Goal: Task Accomplishment & Management: Use online tool/utility

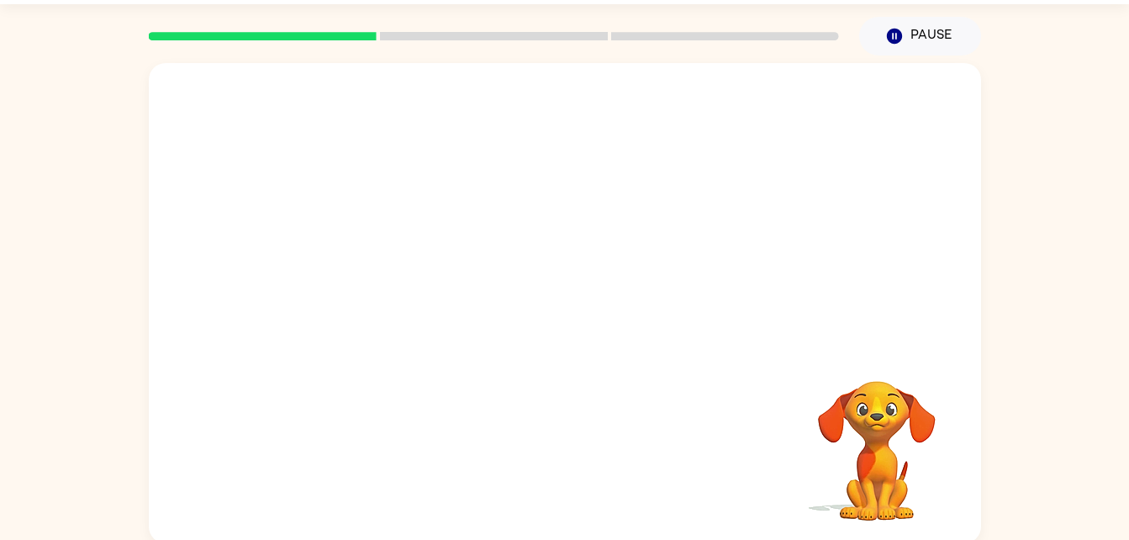
scroll to position [51, 0]
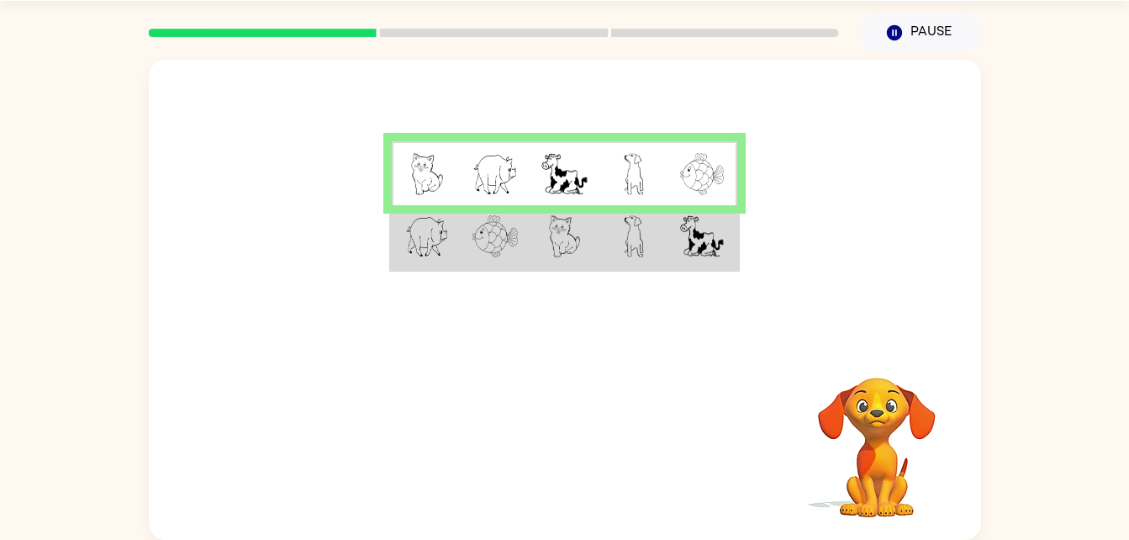
click at [596, 249] on td at bounding box center [564, 237] width 69 height 65
click at [604, 241] on td at bounding box center [634, 237] width 69 height 65
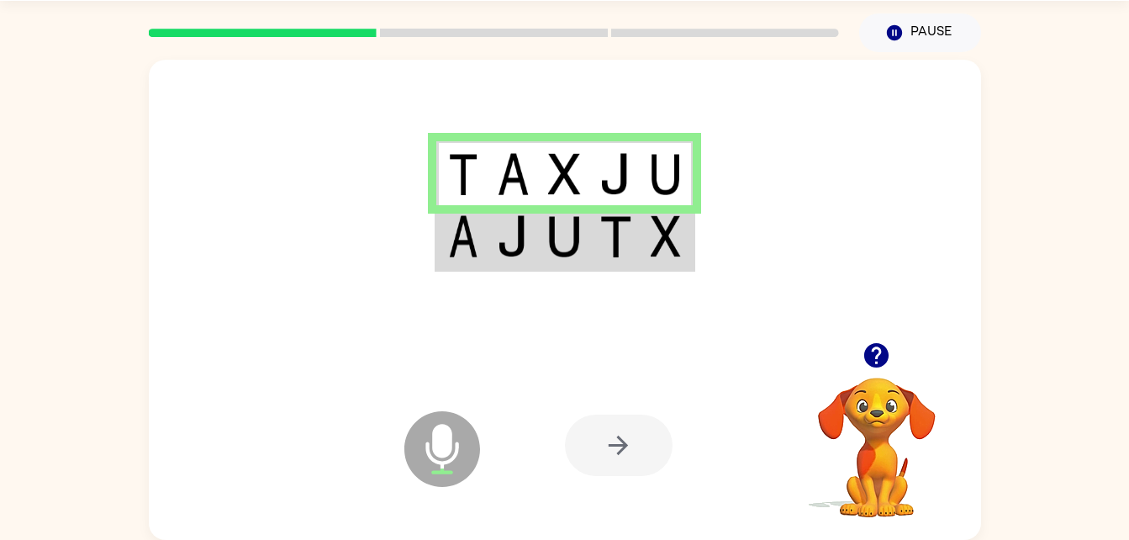
click at [604, 237] on img at bounding box center [616, 236] width 32 height 42
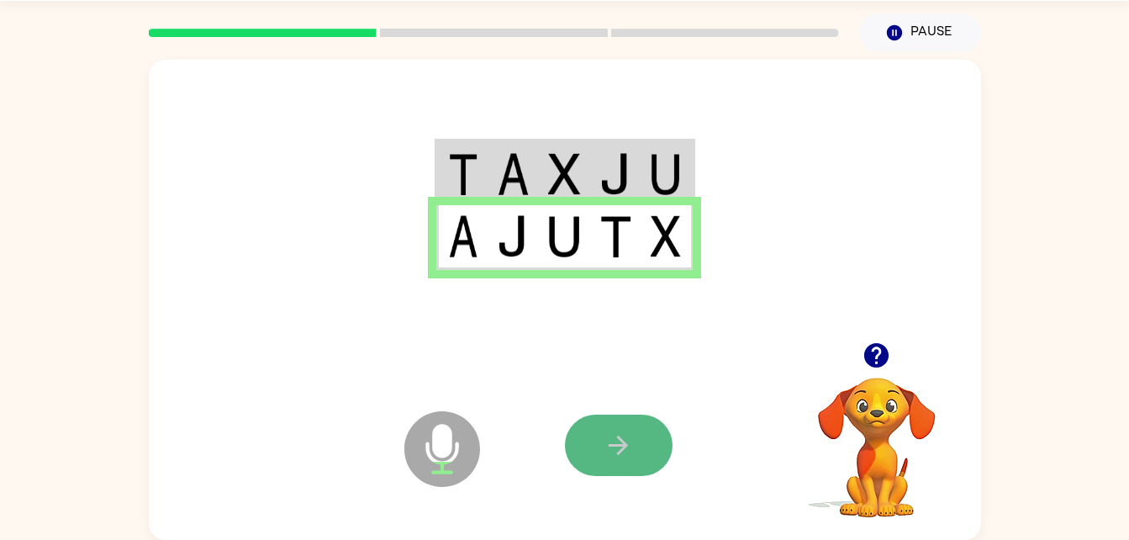
click at [638, 458] on button "button" at bounding box center [619, 445] width 108 height 61
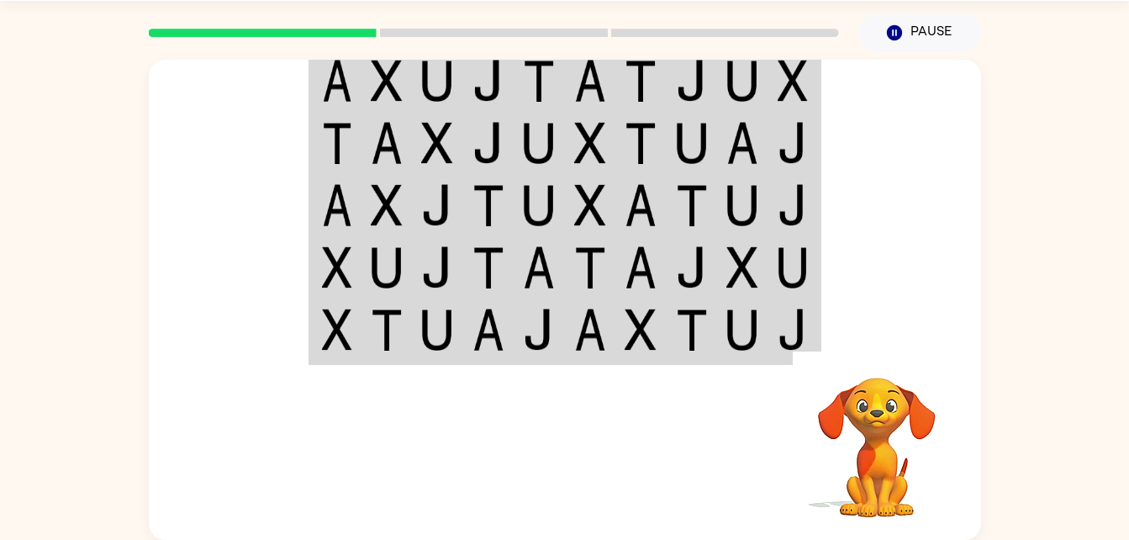
scroll to position [0, 0]
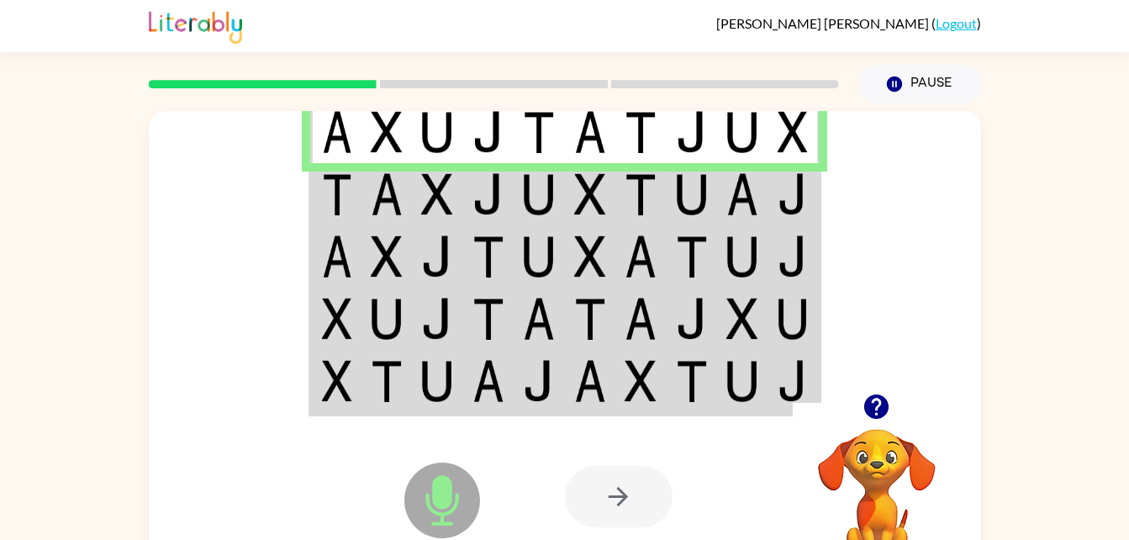
click at [532, 184] on img at bounding box center [539, 194] width 32 height 42
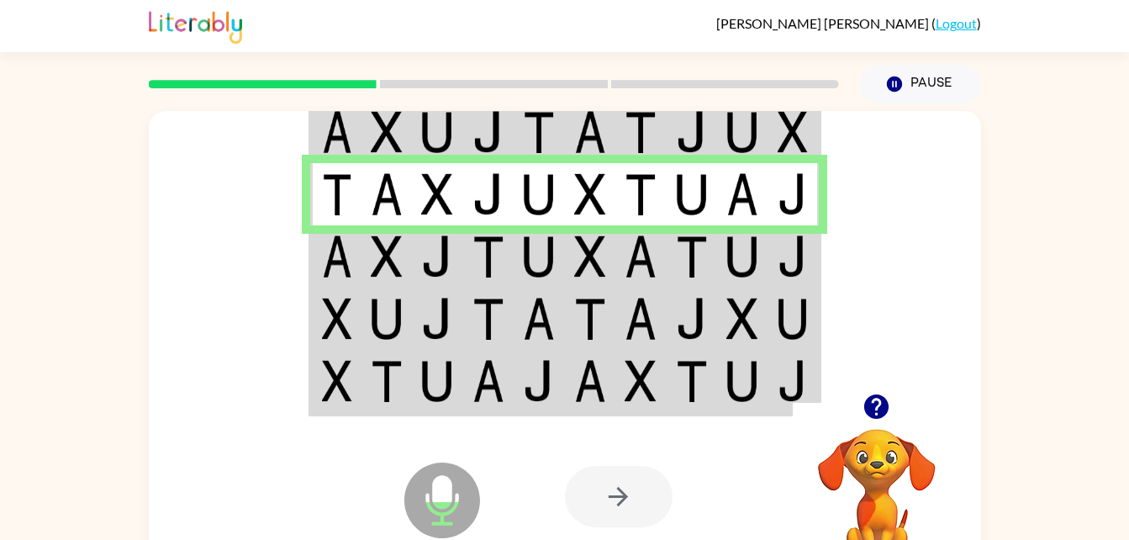
click at [507, 260] on td at bounding box center [488, 256] width 51 height 62
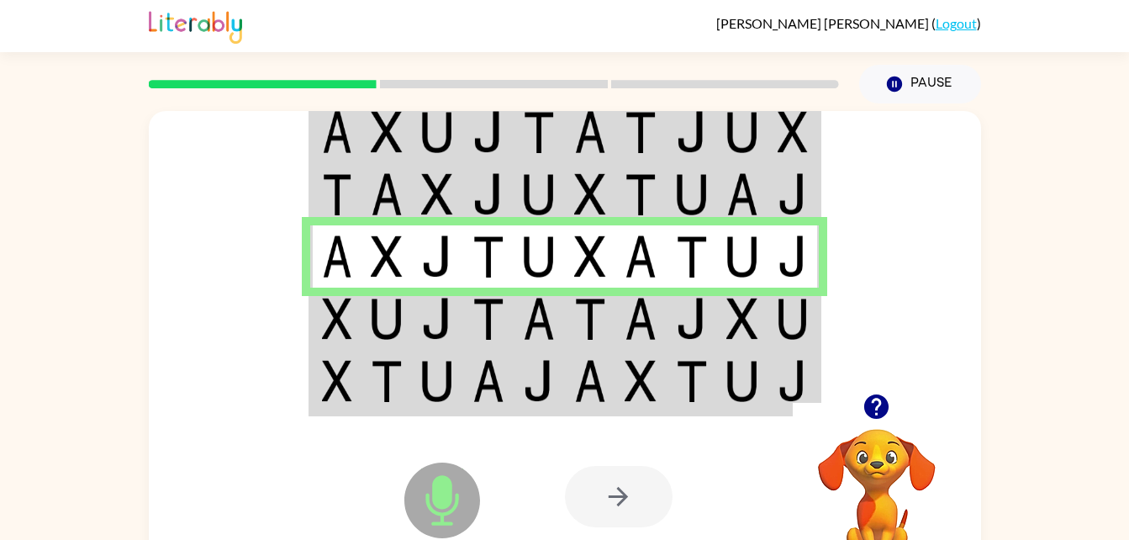
click at [478, 308] on img at bounding box center [489, 319] width 32 height 42
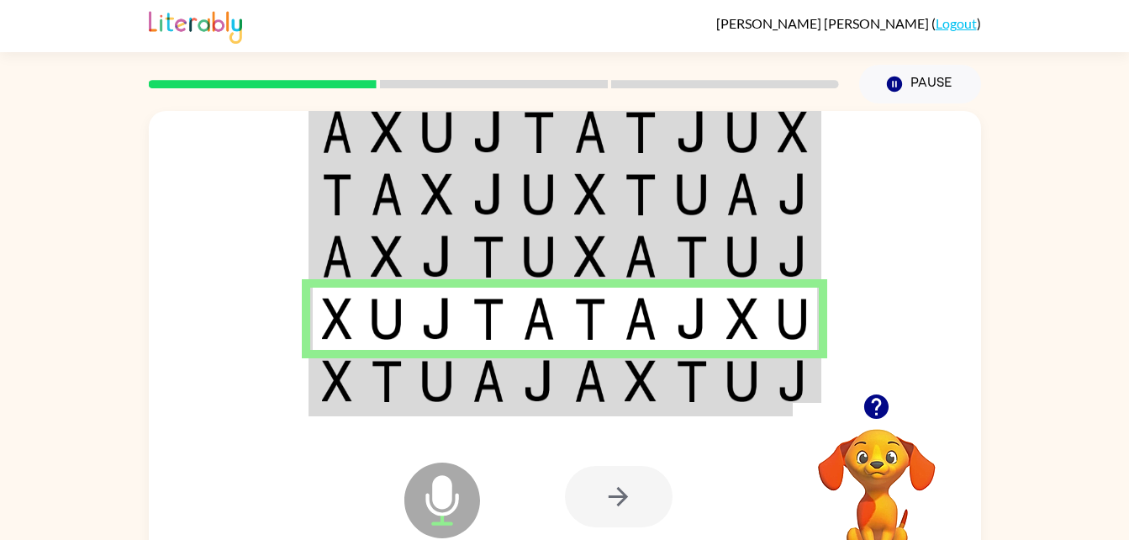
click at [488, 382] on img at bounding box center [489, 381] width 32 height 42
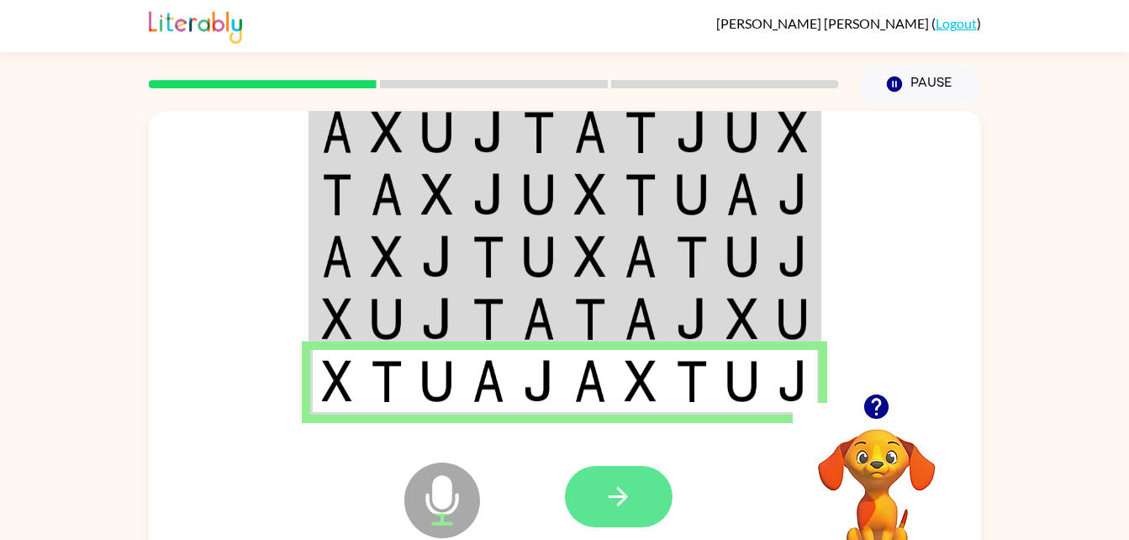
click at [605, 484] on icon "button" at bounding box center [618, 496] width 29 height 29
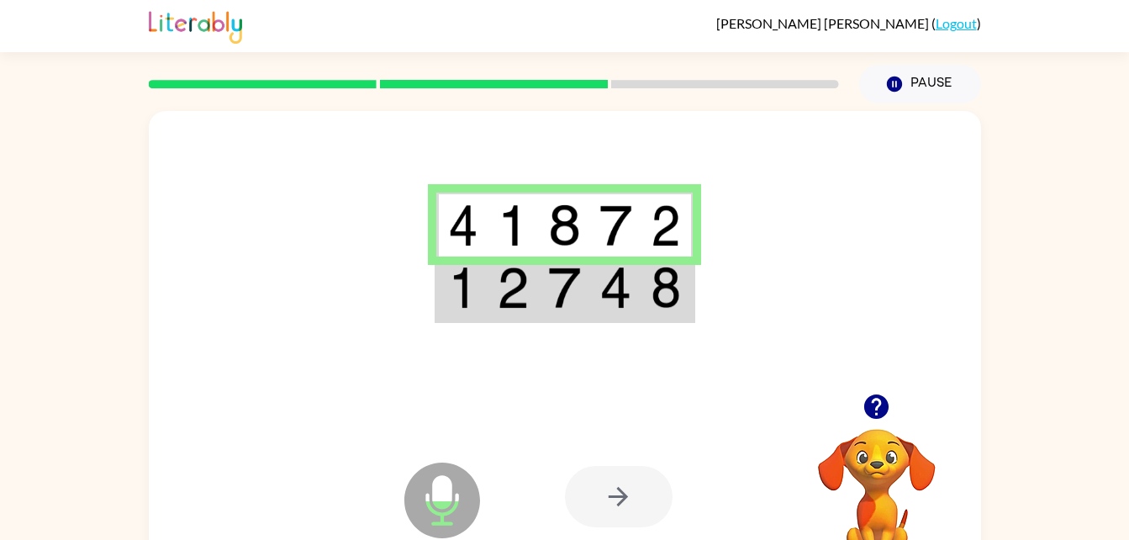
click at [595, 315] on td at bounding box center [615, 288] width 51 height 65
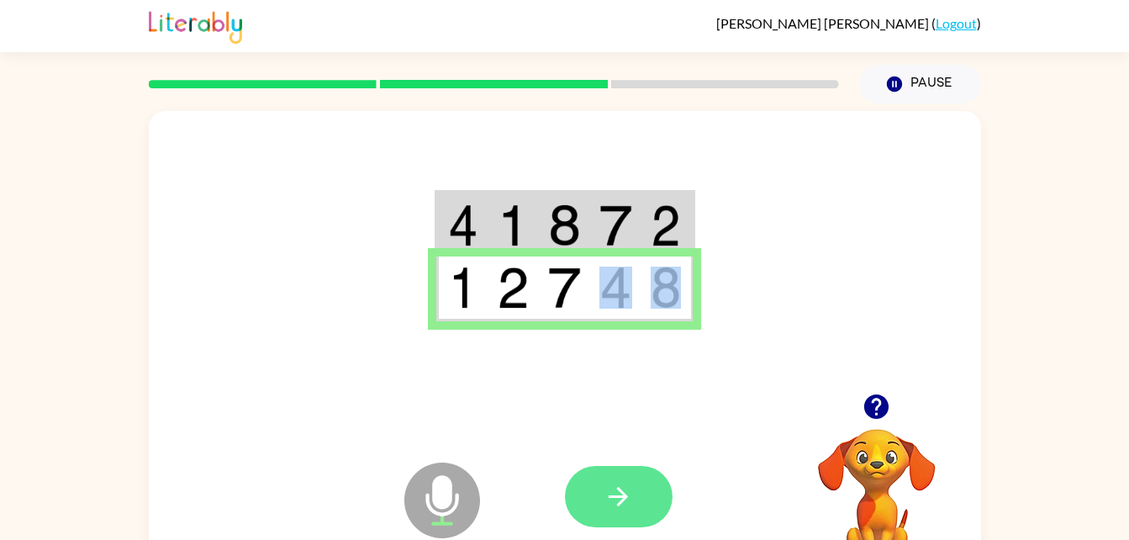
drag, startPoint x: 595, startPoint y: 315, endPoint x: 626, endPoint y: 498, distance: 186.1
click at [626, 498] on div "Microphone The Microphone is here when it is your turn to talk Your browser mus…" at bounding box center [565, 351] width 833 height 480
drag, startPoint x: 626, startPoint y: 498, endPoint x: 558, endPoint y: 429, distance: 96.9
click at [558, 429] on div "Microphone The Microphone is here when it is your turn to talk Your browser mus…" at bounding box center [565, 496] width 833 height 189
click at [646, 496] on button "button" at bounding box center [619, 496] width 108 height 61
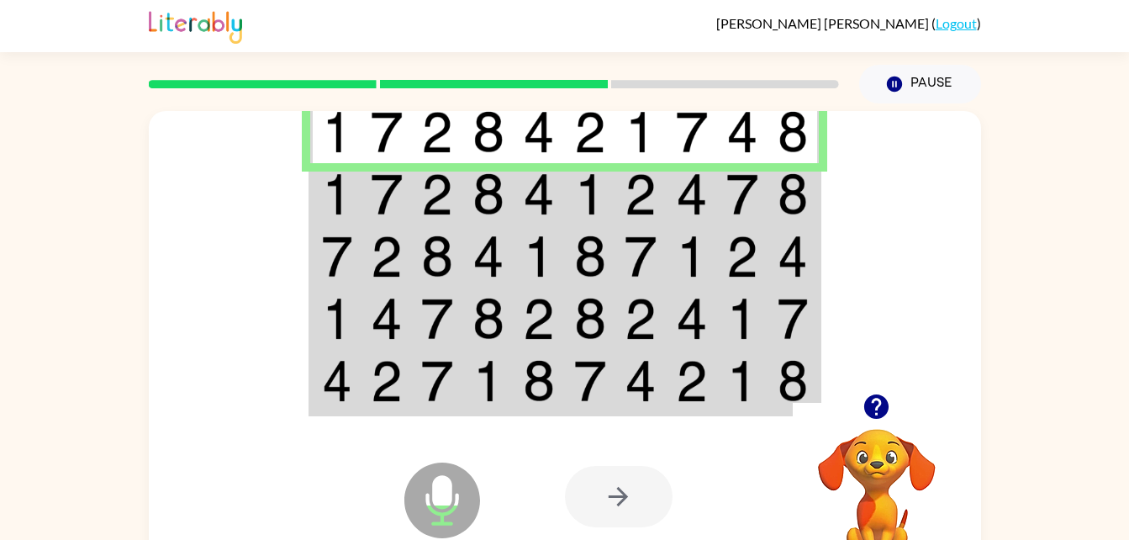
click at [513, 193] on td at bounding box center [488, 194] width 51 height 62
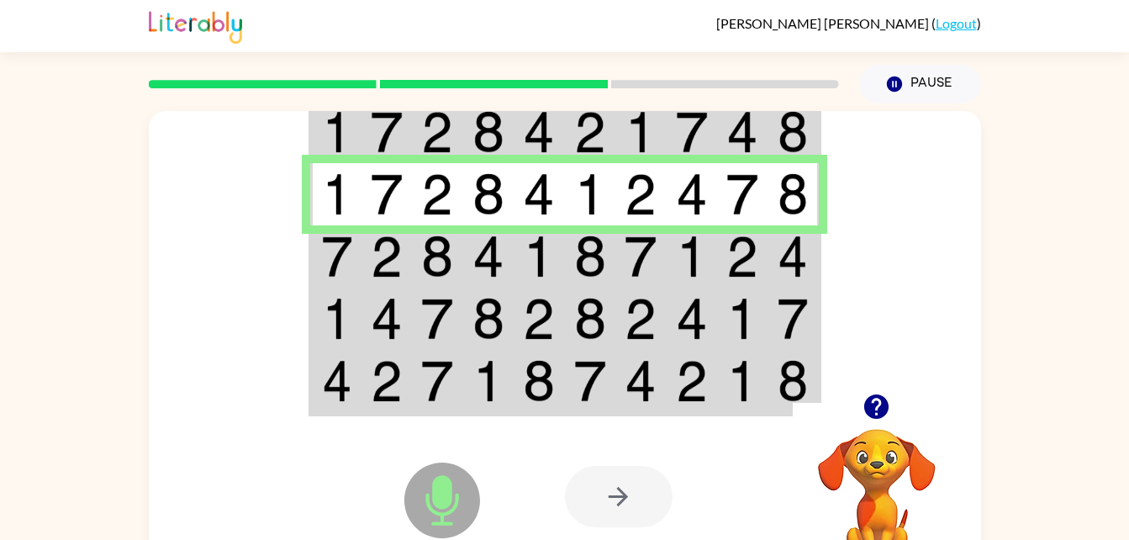
click at [531, 256] on img at bounding box center [539, 256] width 32 height 42
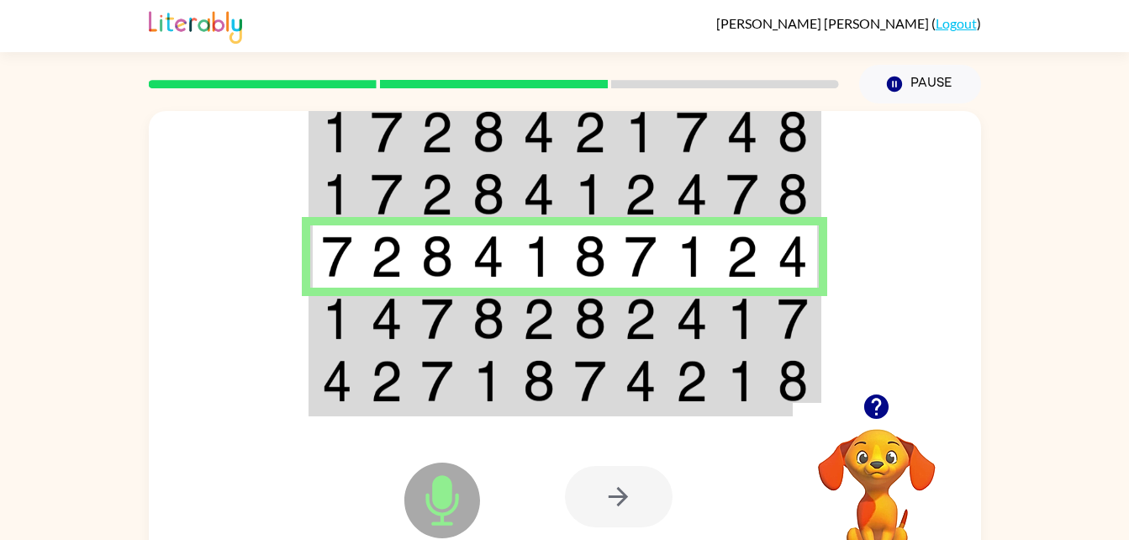
click at [552, 320] on img at bounding box center [539, 319] width 32 height 42
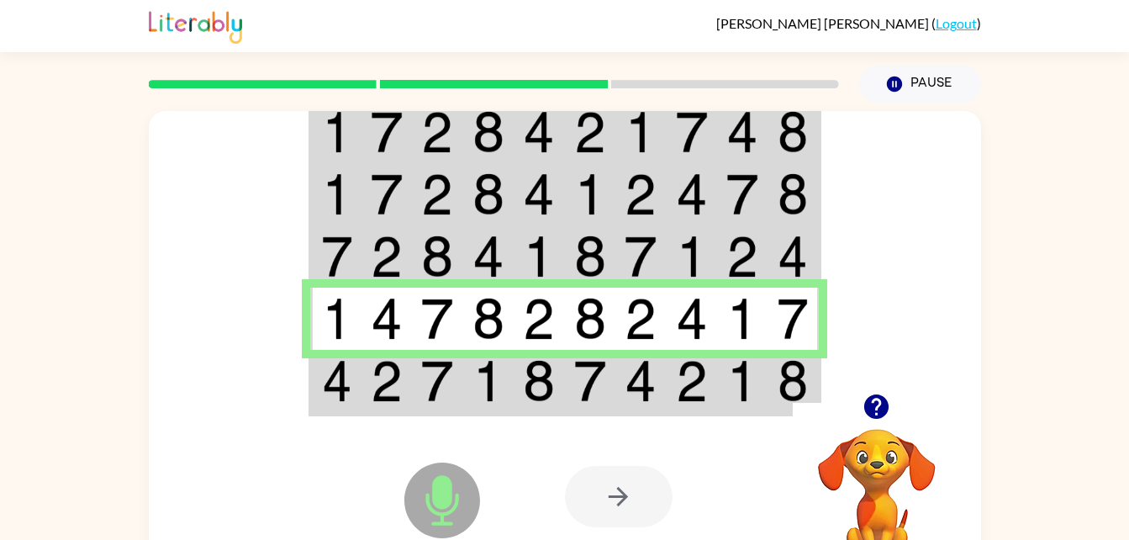
click at [552, 384] on img at bounding box center [539, 381] width 32 height 42
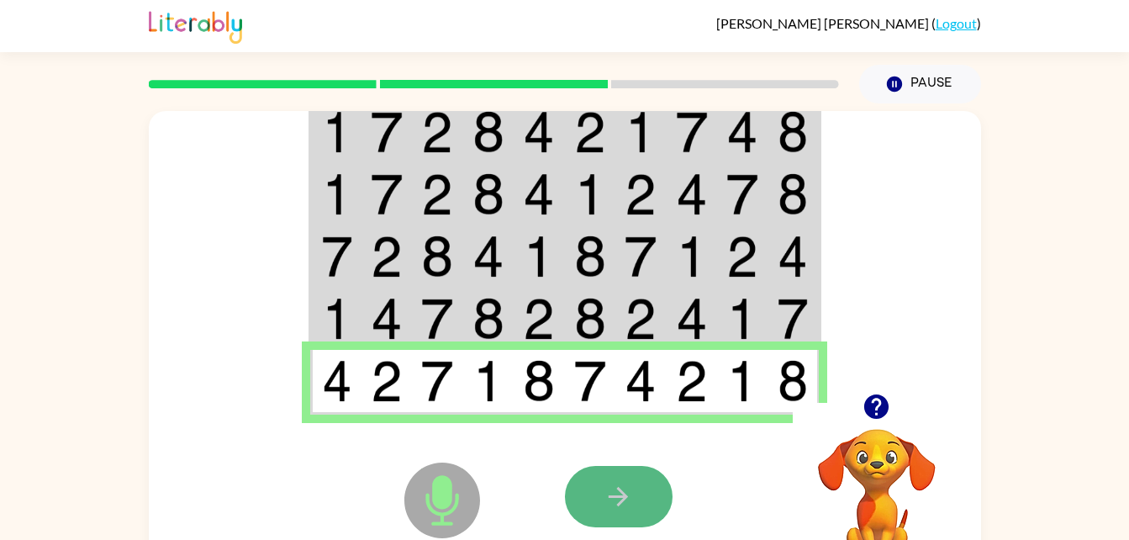
click at [620, 483] on icon "button" at bounding box center [618, 496] width 29 height 29
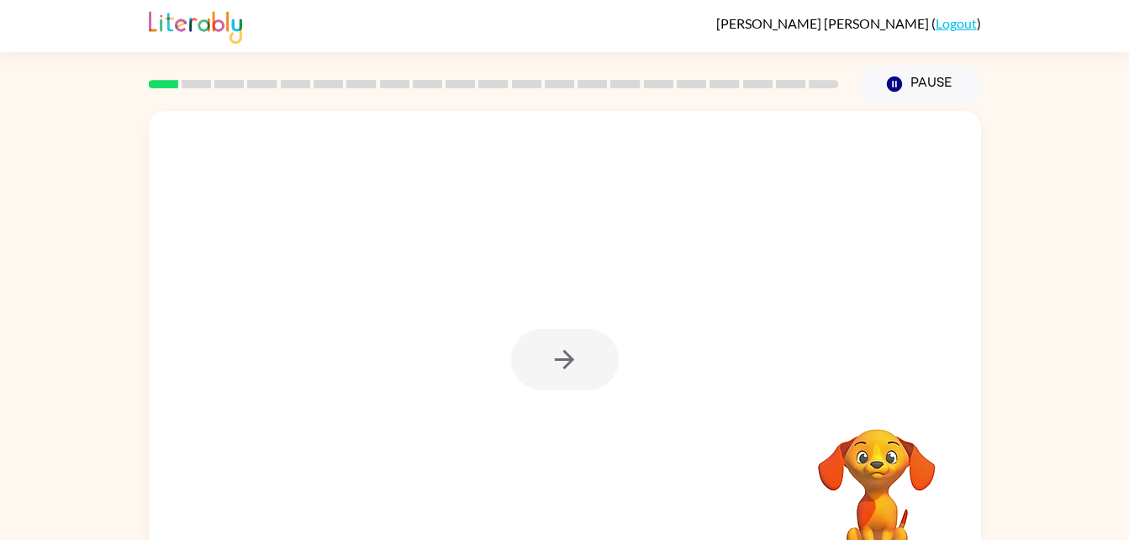
scroll to position [51, 0]
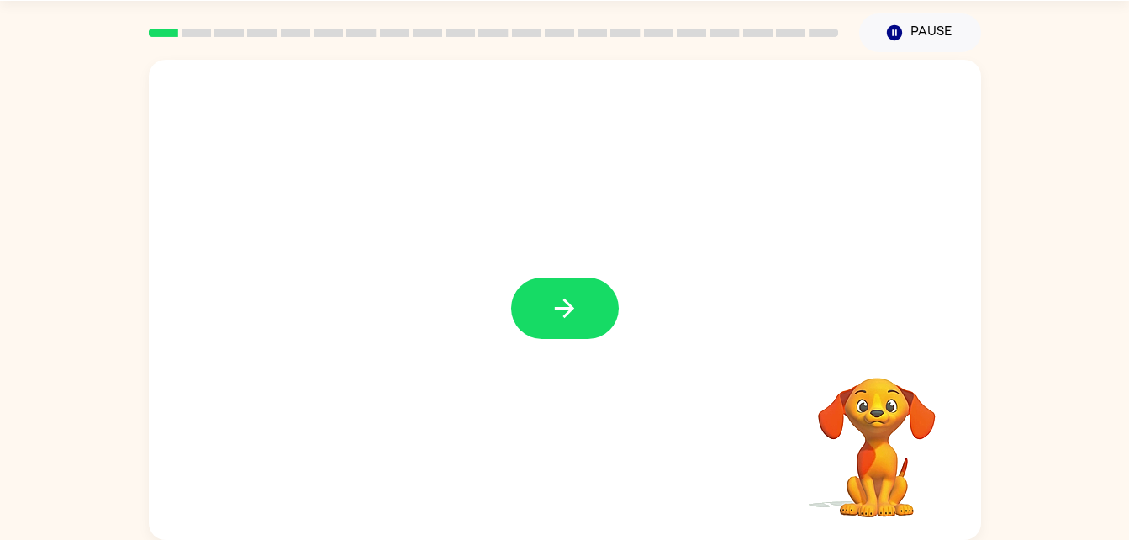
click at [599, 304] on button "button" at bounding box center [565, 308] width 108 height 61
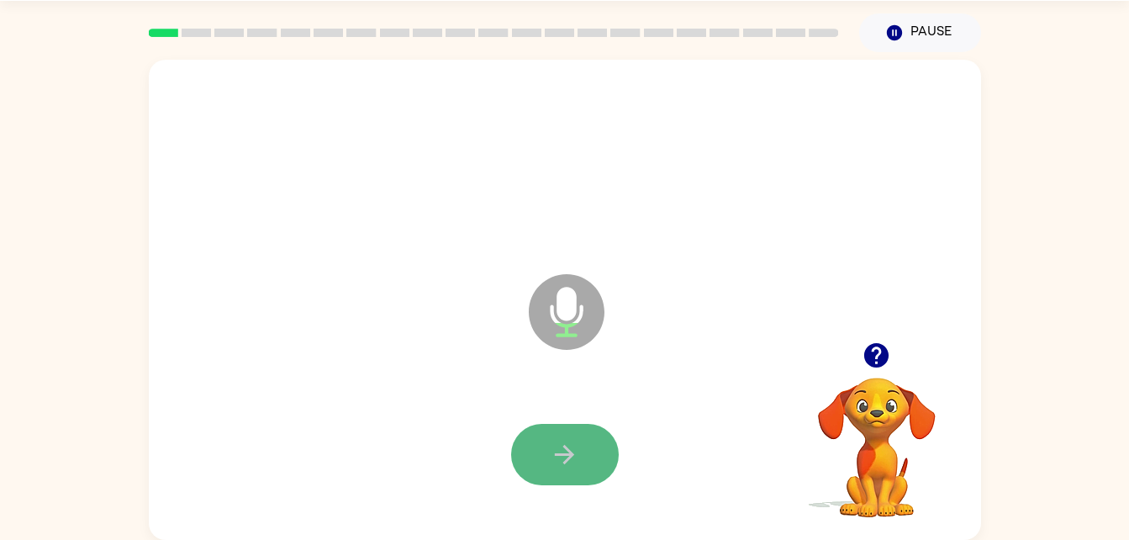
click at [588, 480] on button "button" at bounding box center [565, 454] width 108 height 61
drag, startPoint x: 588, startPoint y: 480, endPoint x: 552, endPoint y: 458, distance: 41.5
click at [552, 458] on icon "button" at bounding box center [564, 454] width 29 height 29
drag, startPoint x: 552, startPoint y: 458, endPoint x: 386, endPoint y: 428, distance: 169.2
click at [386, 428] on div at bounding box center [565, 455] width 799 height 138
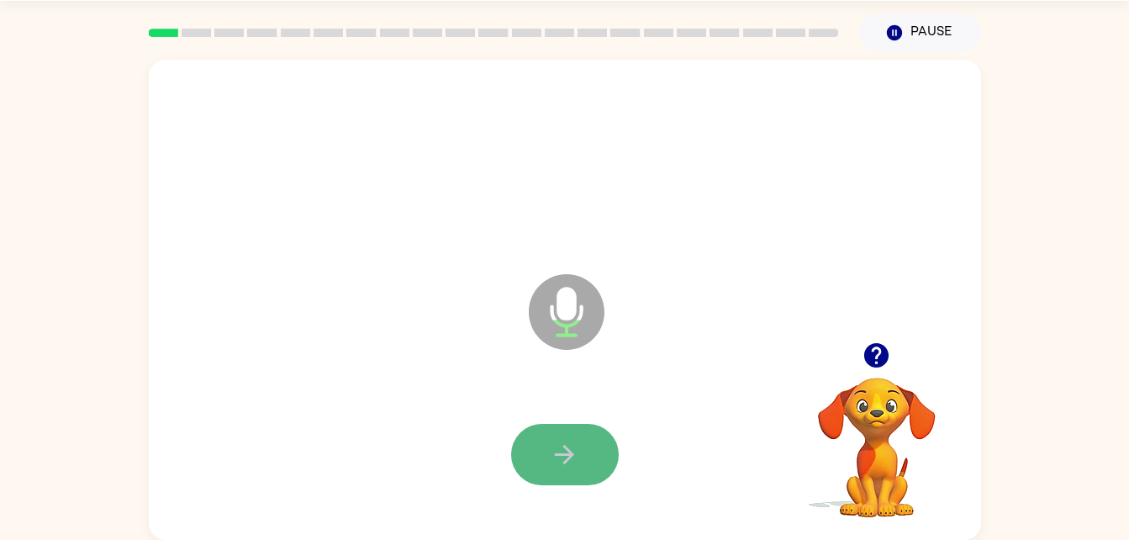
click at [595, 457] on button "button" at bounding box center [565, 454] width 108 height 61
click at [603, 453] on button "button" at bounding box center [565, 454] width 108 height 61
drag, startPoint x: 570, startPoint y: 452, endPoint x: 375, endPoint y: 410, distance: 199.6
click at [375, 410] on div at bounding box center [565, 455] width 799 height 138
click at [575, 453] on icon "button" at bounding box center [564, 454] width 29 height 29
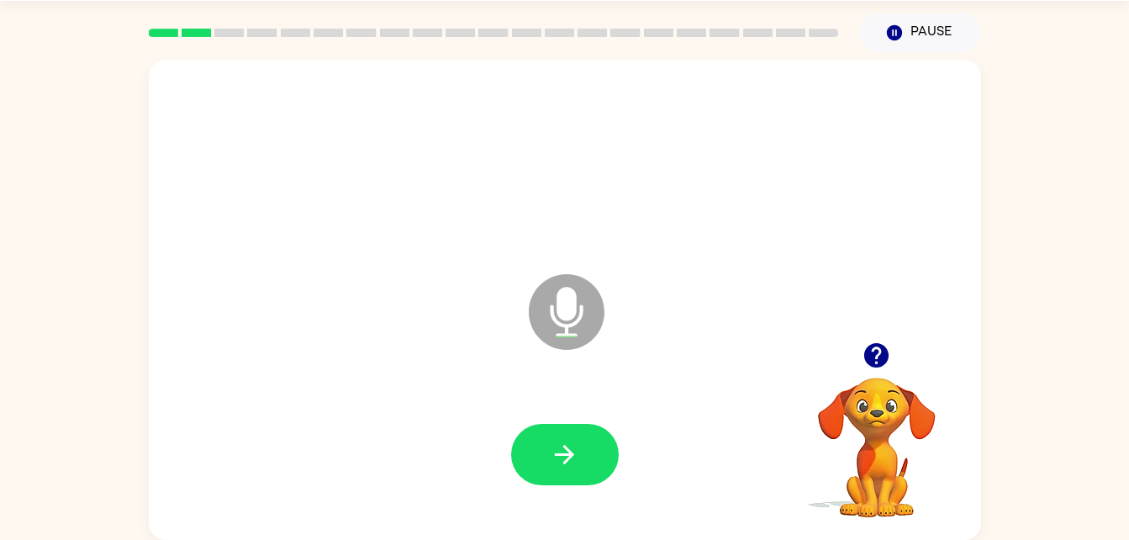
drag, startPoint x: 575, startPoint y: 453, endPoint x: 550, endPoint y: 440, distance: 28.6
click at [550, 440] on icon "button" at bounding box center [564, 454] width 29 height 29
drag, startPoint x: 568, startPoint y: 440, endPoint x: 522, endPoint y: 437, distance: 45.5
click at [522, 437] on button "button" at bounding box center [565, 454] width 108 height 61
click at [562, 451] on icon "button" at bounding box center [564, 454] width 29 height 29
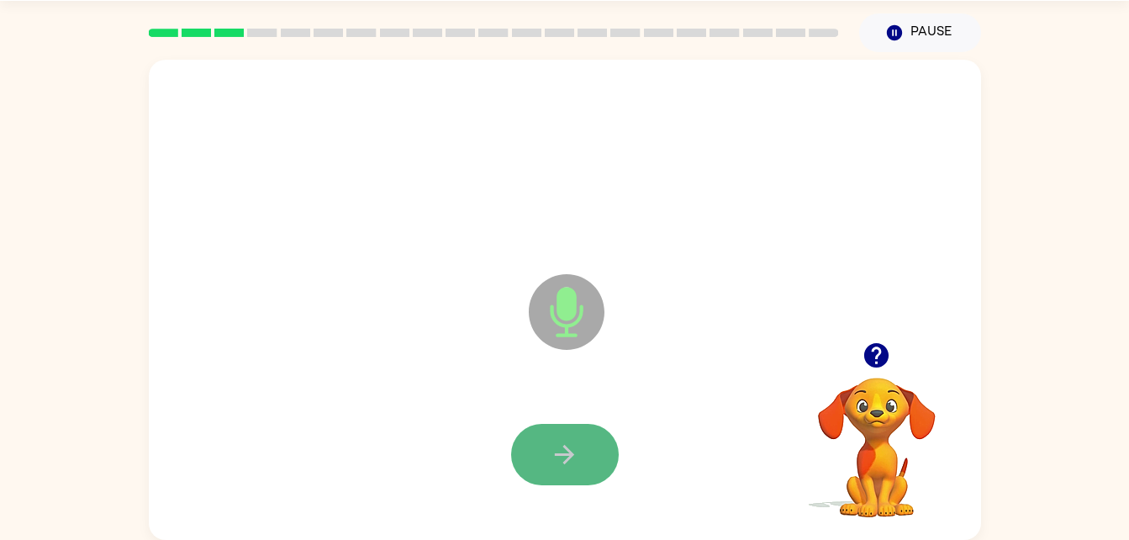
click at [563, 447] on icon "button" at bounding box center [564, 454] width 19 height 19
click at [562, 442] on icon "button" at bounding box center [564, 454] width 29 height 29
click at [558, 437] on button "button" at bounding box center [565, 454] width 108 height 61
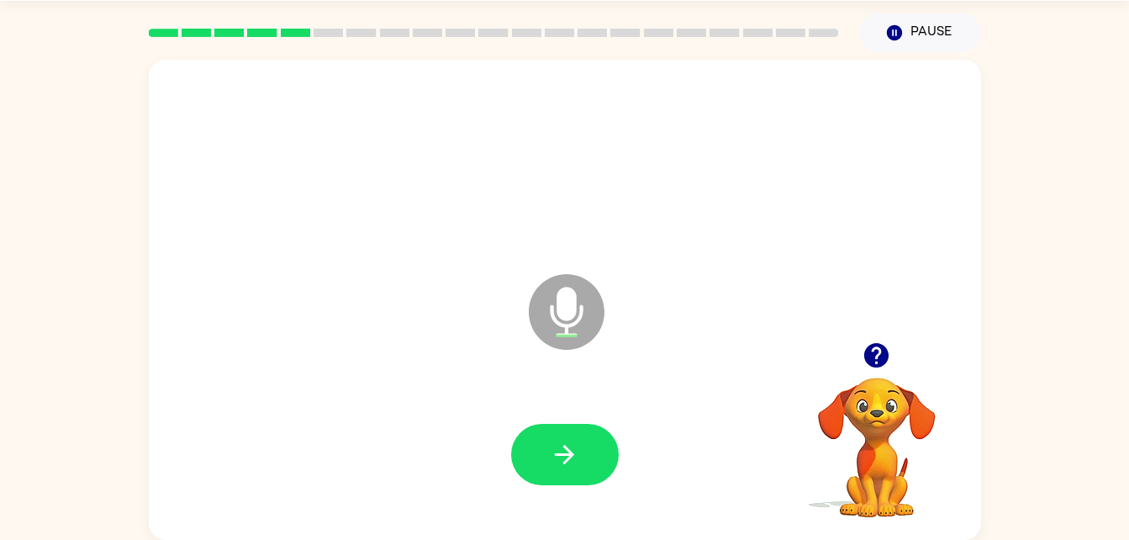
drag, startPoint x: 564, startPoint y: 457, endPoint x: 528, endPoint y: 444, distance: 38.3
click at [528, 444] on button "button" at bounding box center [565, 454] width 108 height 61
click at [565, 452] on icon "button" at bounding box center [564, 454] width 29 height 29
click at [872, 362] on icon "button" at bounding box center [876, 355] width 24 height 24
drag, startPoint x: 556, startPoint y: 455, endPoint x: 537, endPoint y: 445, distance: 21.1
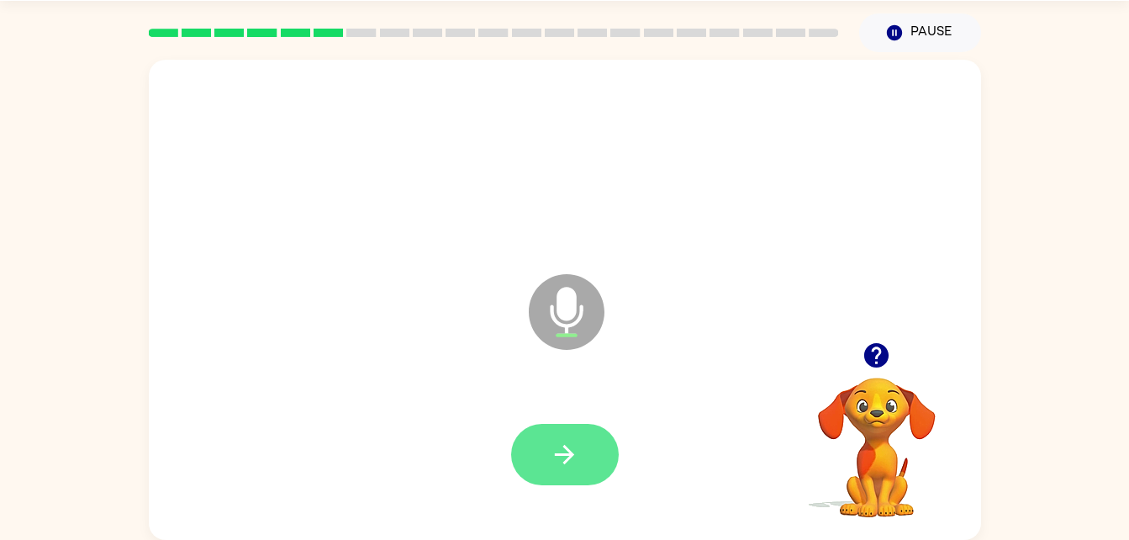
click at [537, 445] on button "button" at bounding box center [565, 454] width 108 height 61
click at [587, 440] on button "button" at bounding box center [565, 454] width 108 height 61
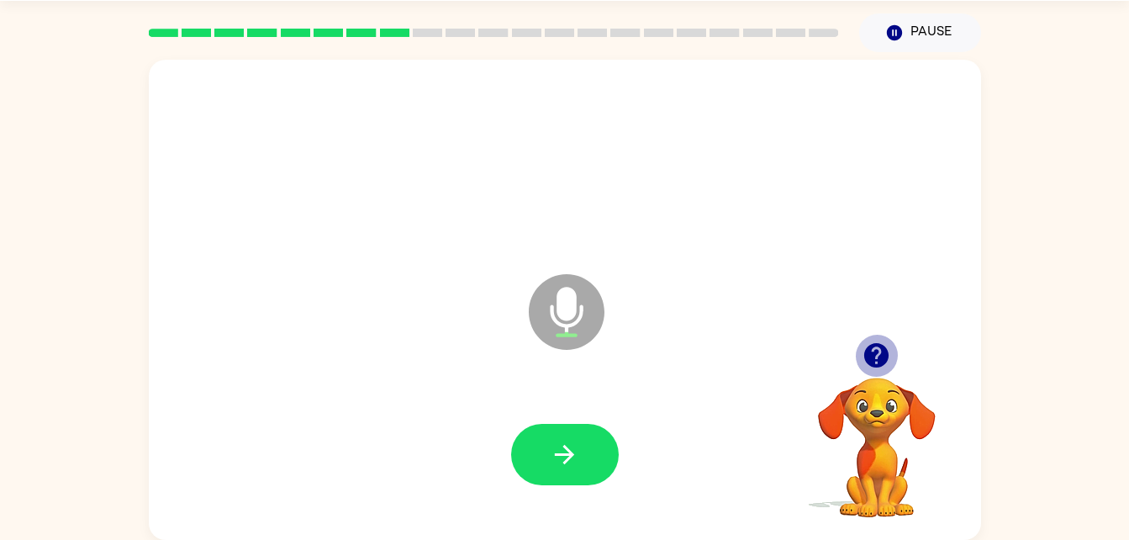
click at [873, 348] on icon "button" at bounding box center [876, 355] width 24 height 24
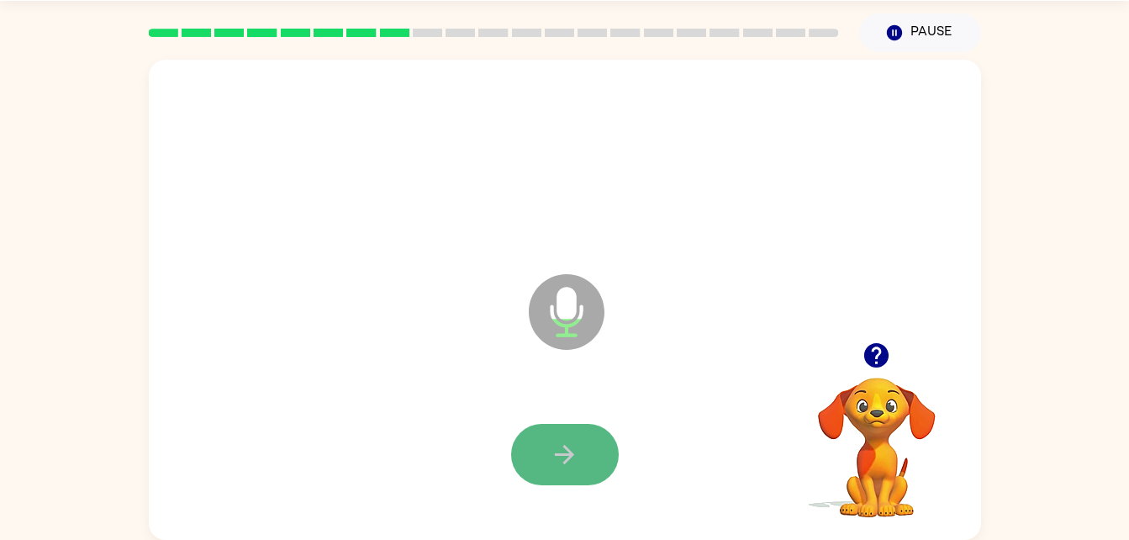
click at [575, 463] on icon "button" at bounding box center [564, 454] width 29 height 29
drag, startPoint x: 575, startPoint y: 463, endPoint x: 551, endPoint y: 453, distance: 26.4
click at [551, 453] on icon "button" at bounding box center [564, 454] width 29 height 29
click at [552, 456] on icon "button" at bounding box center [564, 454] width 29 height 29
drag, startPoint x: 552, startPoint y: 456, endPoint x: 568, endPoint y: 457, distance: 16.9
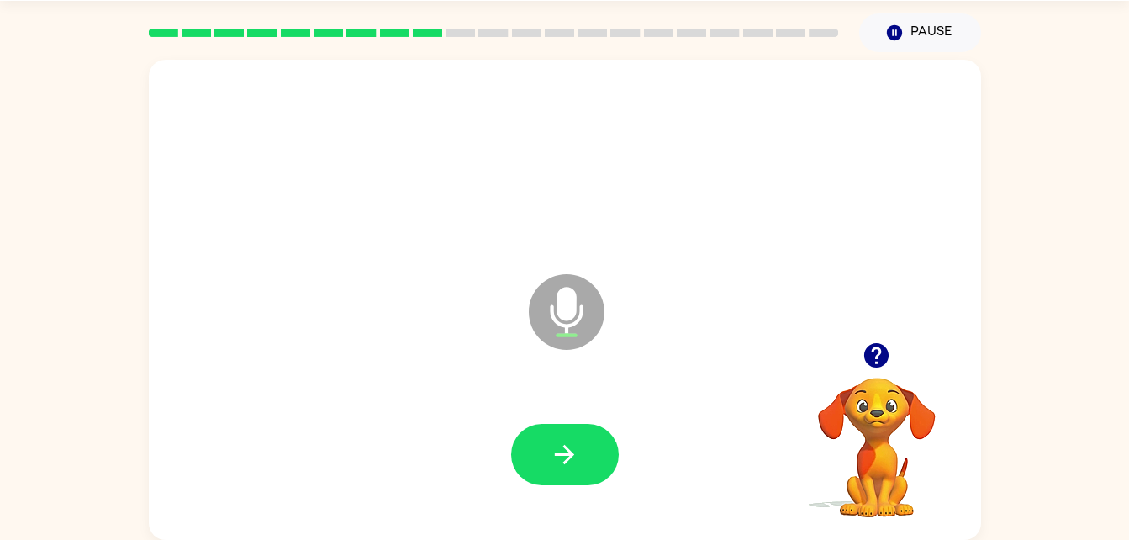
click at [568, 457] on icon "button" at bounding box center [564, 454] width 19 height 19
click at [876, 351] on icon "button" at bounding box center [876, 355] width 24 height 24
click at [566, 442] on icon "button" at bounding box center [564, 454] width 29 height 29
click at [564, 450] on icon "button" at bounding box center [564, 454] width 29 height 29
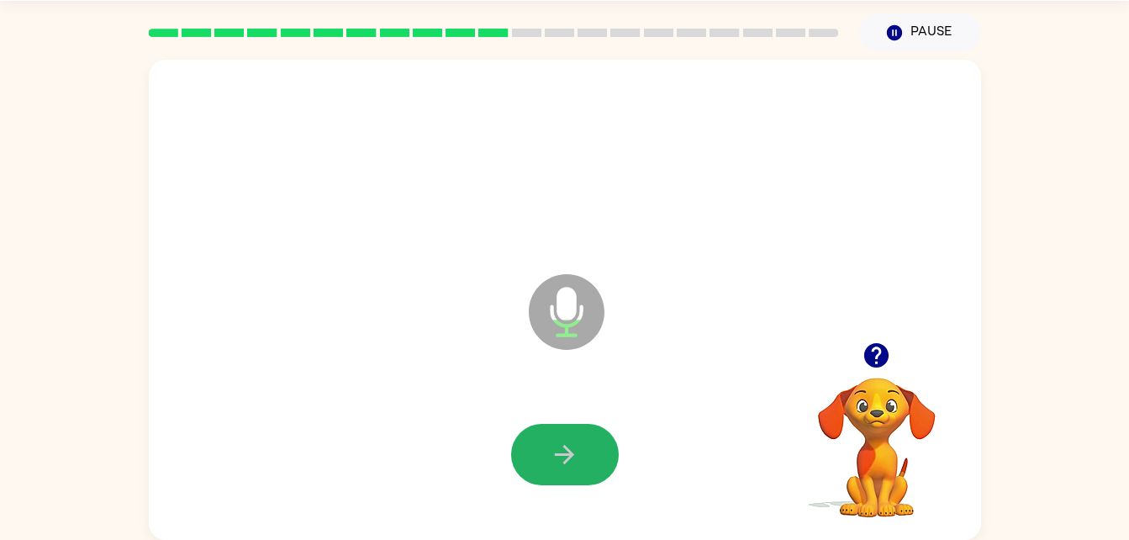
click at [564, 450] on icon "button" at bounding box center [564, 454] width 29 height 29
drag, startPoint x: 564, startPoint y: 450, endPoint x: 542, endPoint y: 451, distance: 21.9
click at [542, 451] on button "button" at bounding box center [565, 454] width 108 height 61
click at [567, 455] on icon "button" at bounding box center [564, 454] width 19 height 19
click at [877, 356] on icon "button" at bounding box center [876, 355] width 29 height 29
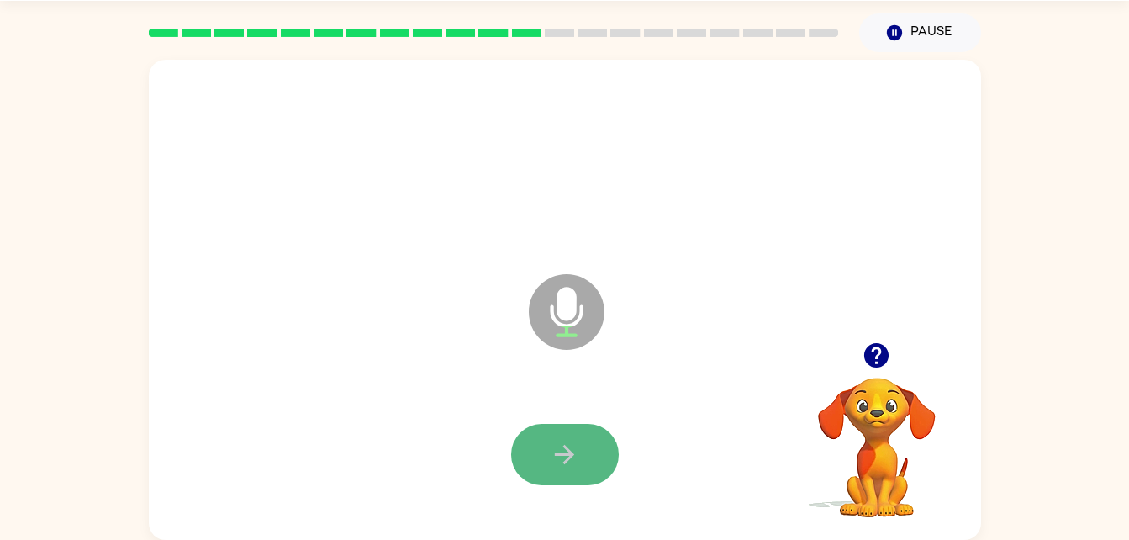
click at [564, 455] on icon "button" at bounding box center [564, 454] width 19 height 19
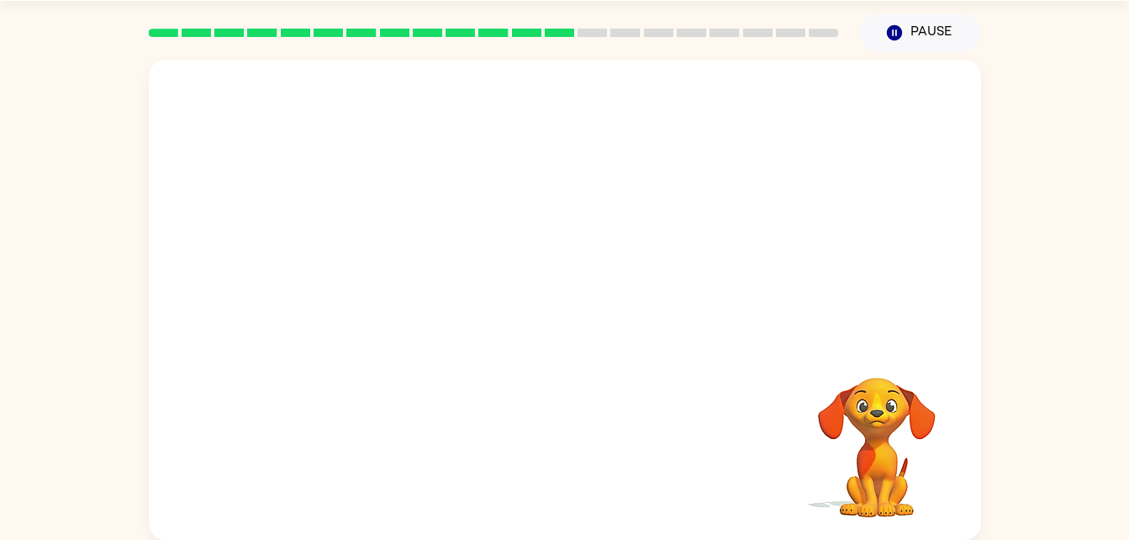
click at [565, 455] on div "Your browser must support playing .mp4 files to use Literably. Please try using…" at bounding box center [565, 300] width 833 height 480
drag, startPoint x: 565, startPoint y: 455, endPoint x: 572, endPoint y: 387, distance: 68.4
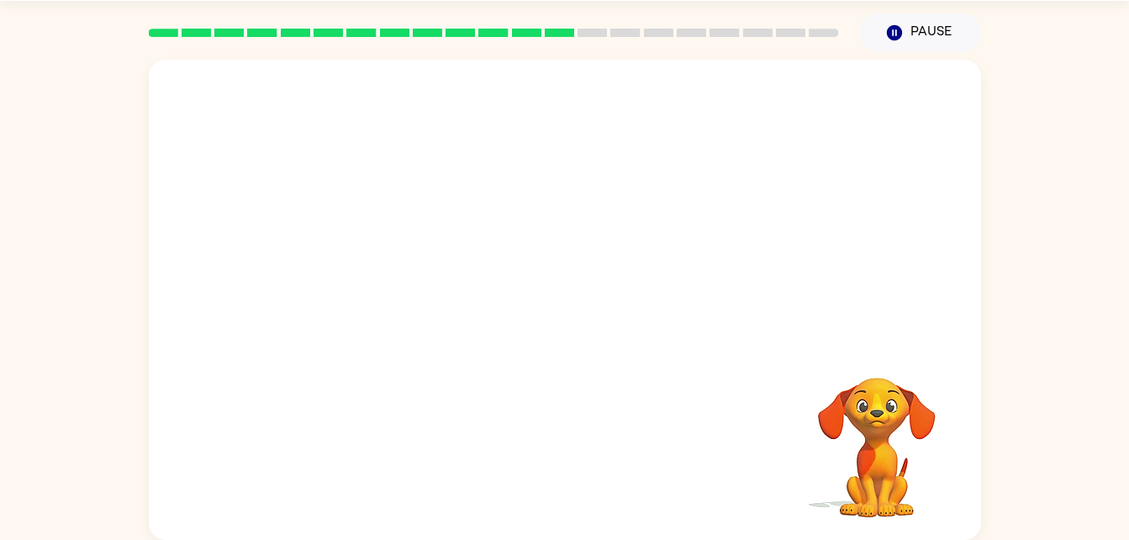
click at [572, 387] on div "Your browser must support playing .mp4 files to use Literably. Please try using…" at bounding box center [565, 300] width 833 height 480
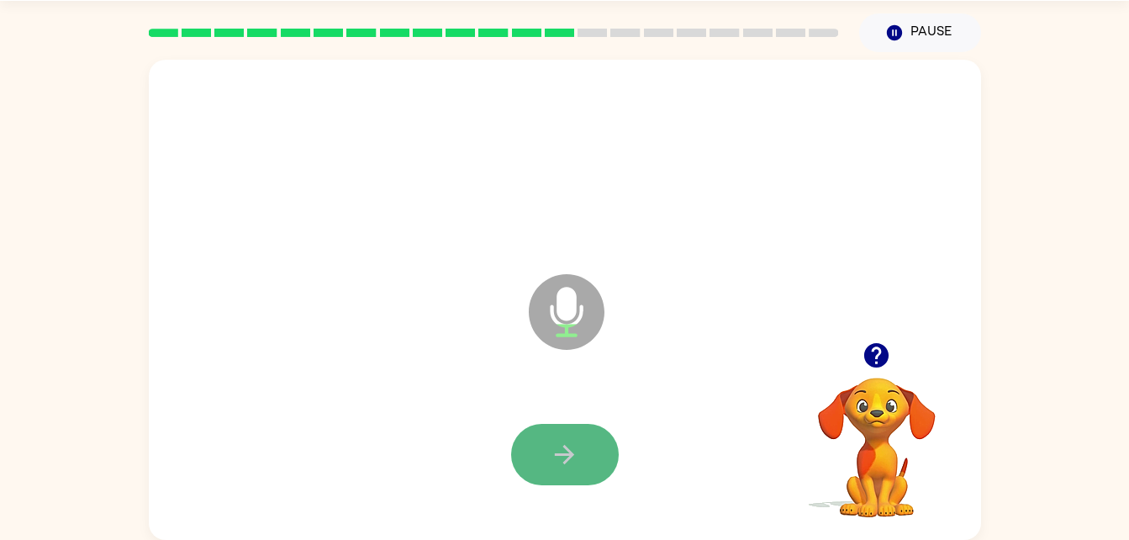
click at [558, 468] on icon "button" at bounding box center [564, 454] width 29 height 29
drag, startPoint x: 558, startPoint y: 468, endPoint x: 540, endPoint y: 458, distance: 20.3
click at [540, 458] on button "button" at bounding box center [565, 454] width 108 height 61
click at [564, 441] on icon "button" at bounding box center [564, 454] width 29 height 29
drag, startPoint x: 564, startPoint y: 441, endPoint x: 519, endPoint y: 440, distance: 45.4
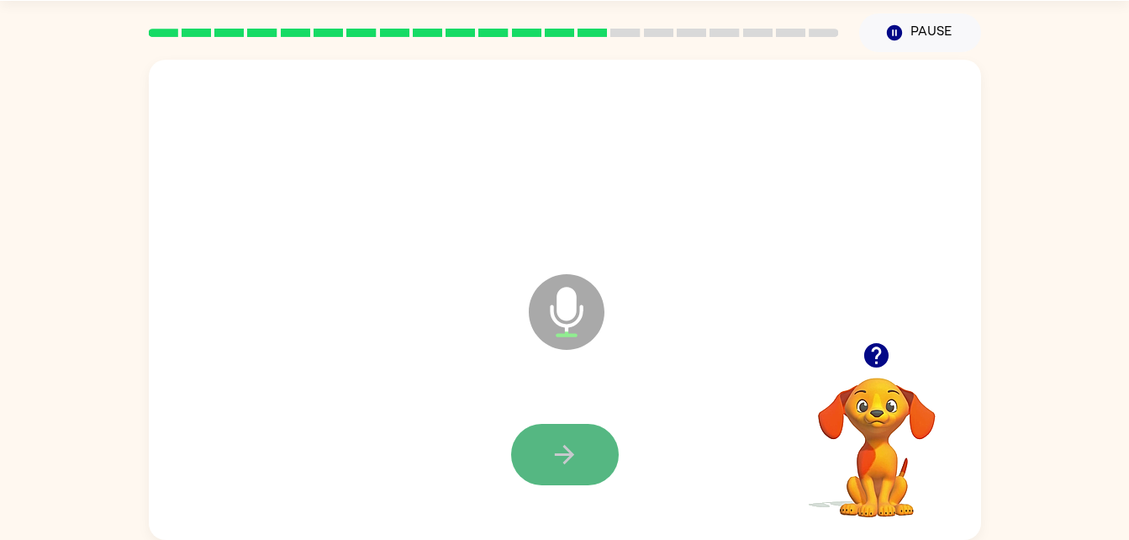
click at [519, 440] on button "button" at bounding box center [565, 454] width 108 height 61
click at [560, 450] on icon "button" at bounding box center [564, 454] width 29 height 29
click at [527, 451] on button "button" at bounding box center [565, 454] width 108 height 61
click at [560, 457] on icon "button" at bounding box center [564, 454] width 29 height 29
click at [523, 447] on button "button" at bounding box center [565, 454] width 108 height 61
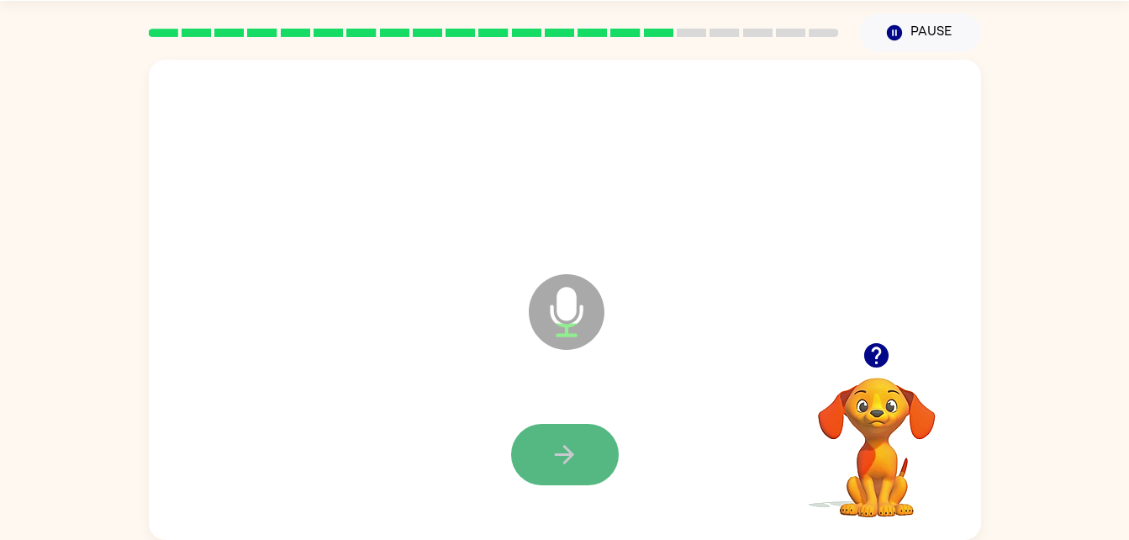
click at [561, 446] on icon "button" at bounding box center [564, 454] width 29 height 29
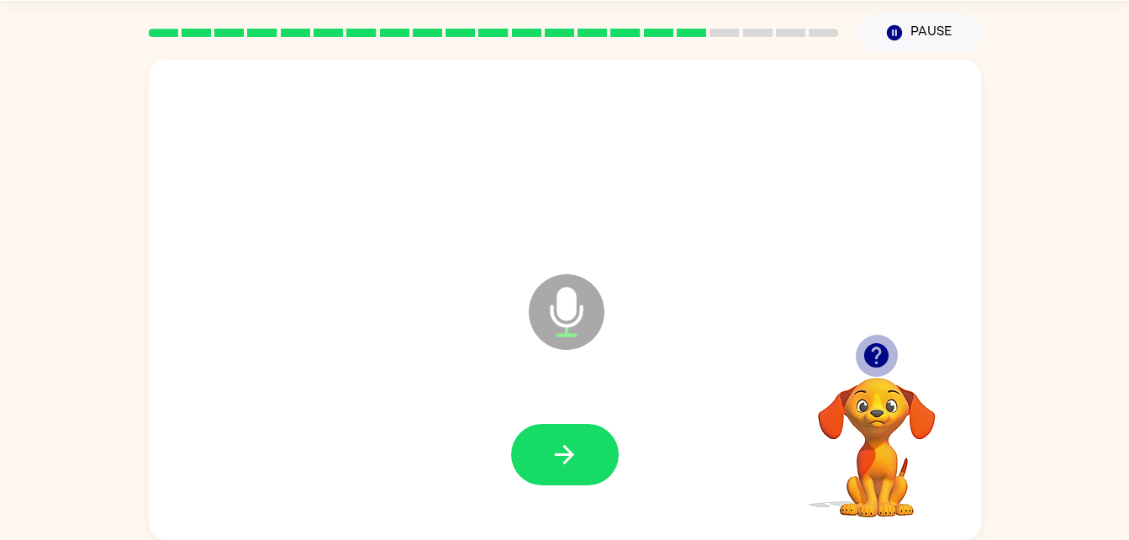
click at [887, 342] on icon "button" at bounding box center [876, 355] width 29 height 29
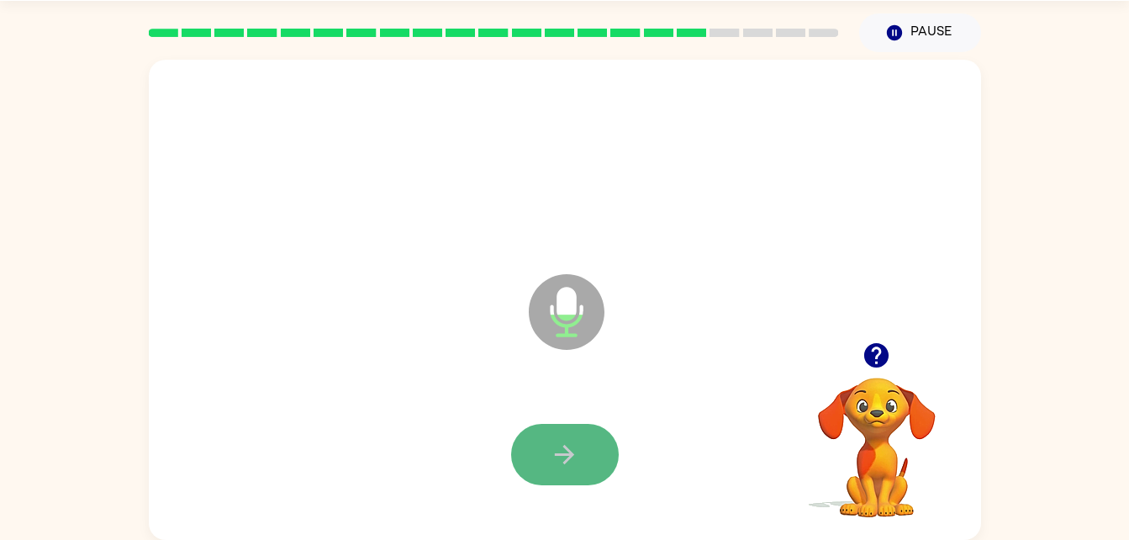
click at [563, 467] on icon "button" at bounding box center [564, 454] width 29 height 29
drag, startPoint x: 563, startPoint y: 467, endPoint x: 522, endPoint y: 441, distance: 48.1
click at [522, 441] on button "button" at bounding box center [565, 454] width 108 height 61
click at [568, 452] on icon "button" at bounding box center [564, 454] width 29 height 29
click at [521, 444] on button "button" at bounding box center [565, 454] width 108 height 61
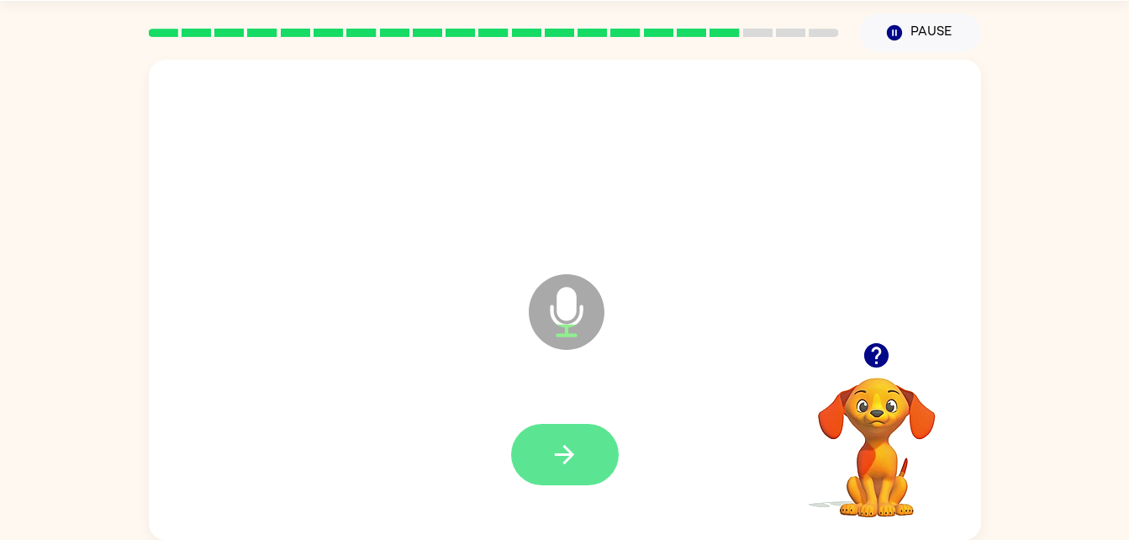
click at [559, 450] on icon "button" at bounding box center [564, 454] width 29 height 29
drag, startPoint x: 559, startPoint y: 450, endPoint x: 525, endPoint y: 451, distance: 34.5
click at [525, 451] on button "button" at bounding box center [565, 454] width 108 height 61
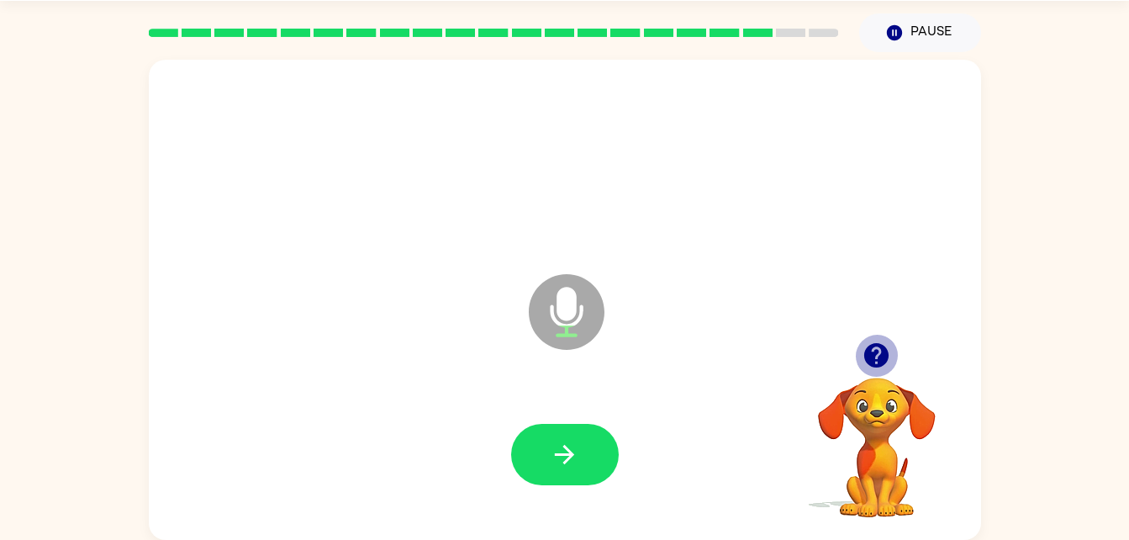
click at [873, 354] on icon "button" at bounding box center [876, 355] width 24 height 24
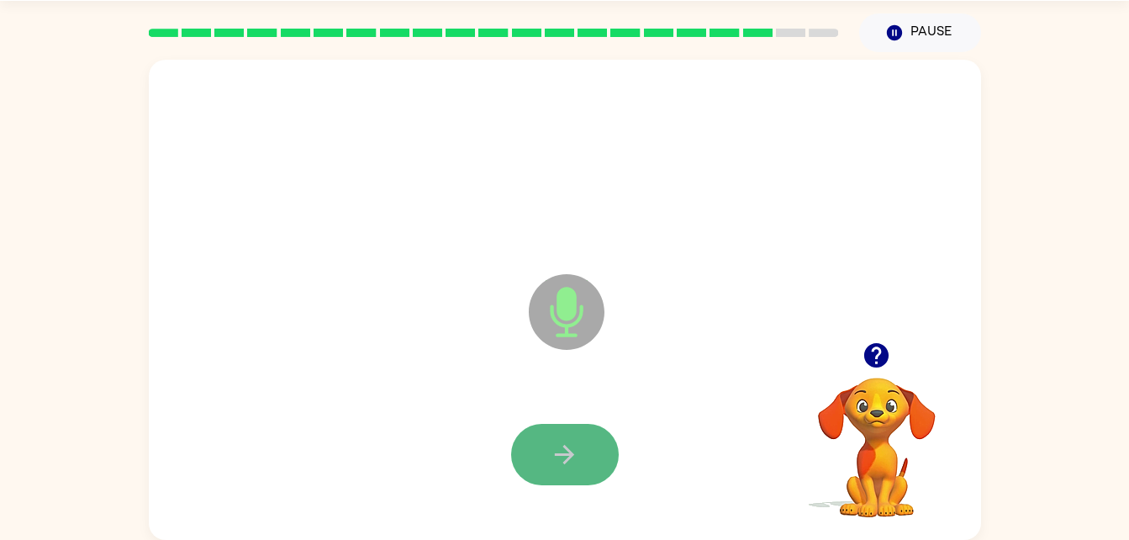
click at [581, 447] on button "button" at bounding box center [565, 454] width 108 height 61
click at [586, 446] on button "button" at bounding box center [565, 454] width 108 height 61
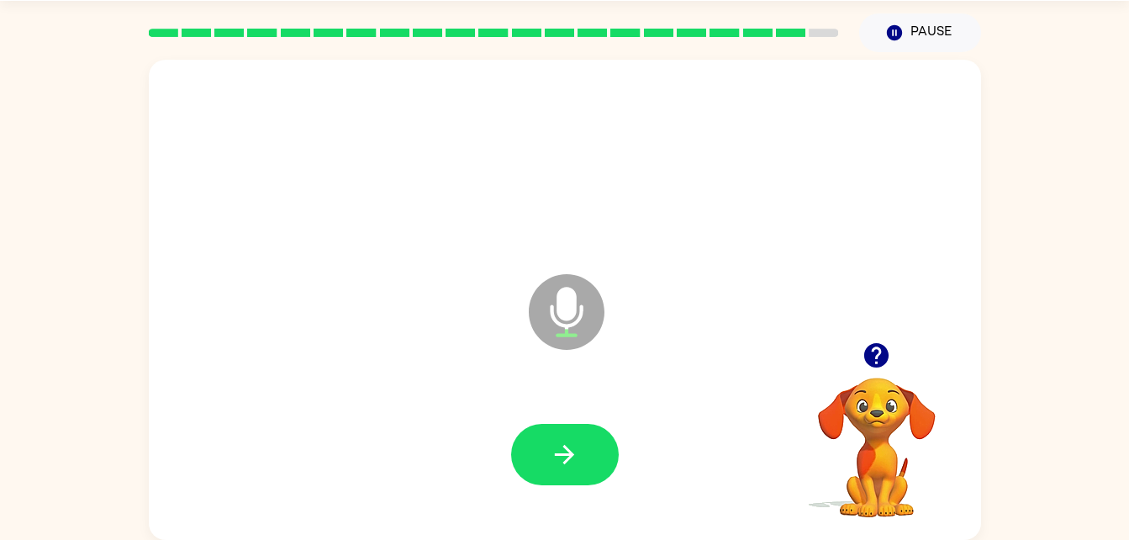
click at [877, 349] on icon "button" at bounding box center [876, 355] width 29 height 29
click at [532, 461] on button "button" at bounding box center [565, 454] width 108 height 61
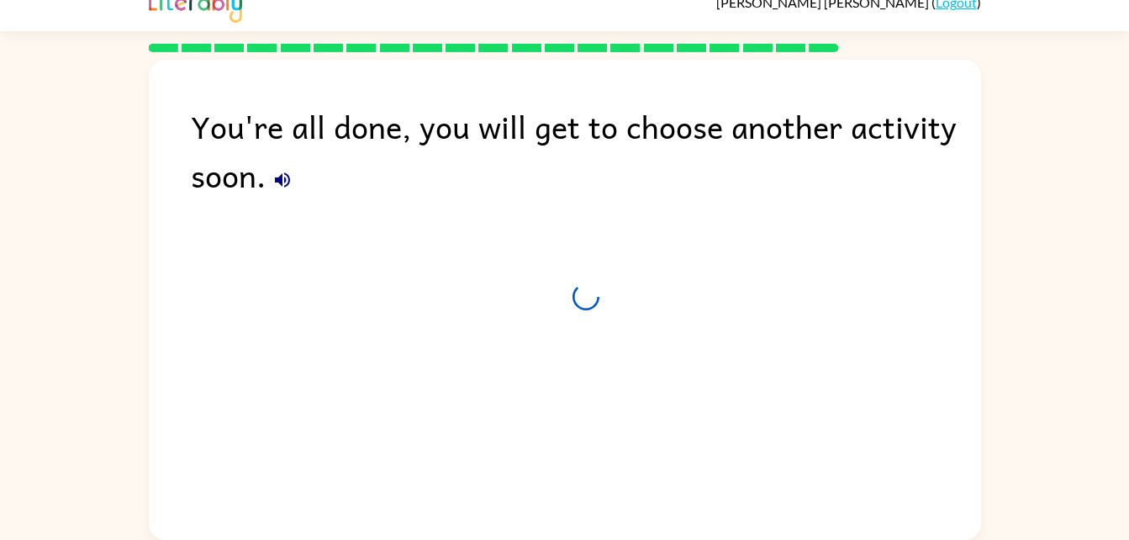
scroll to position [21, 0]
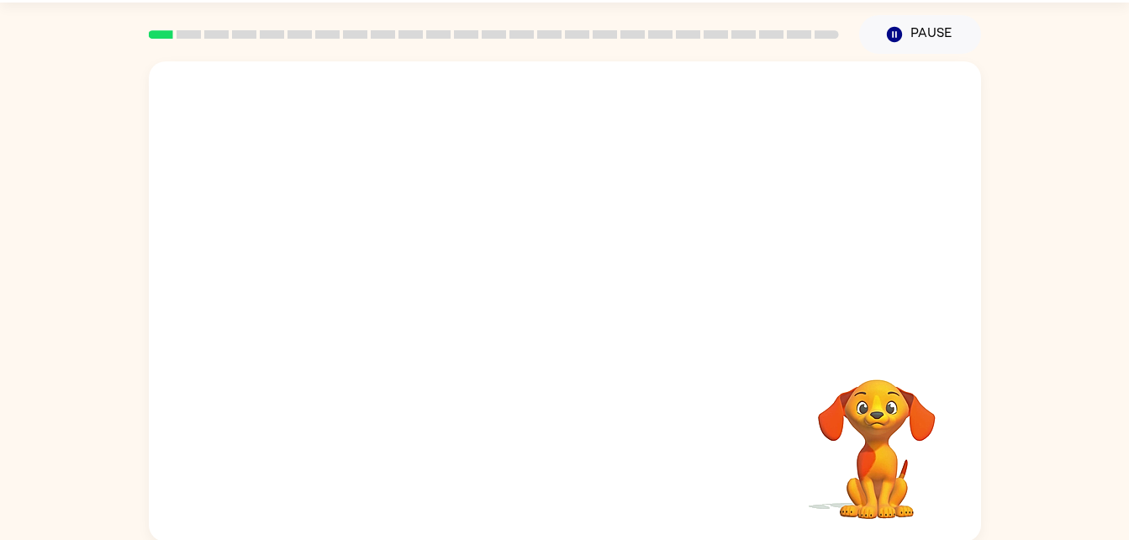
scroll to position [51, 0]
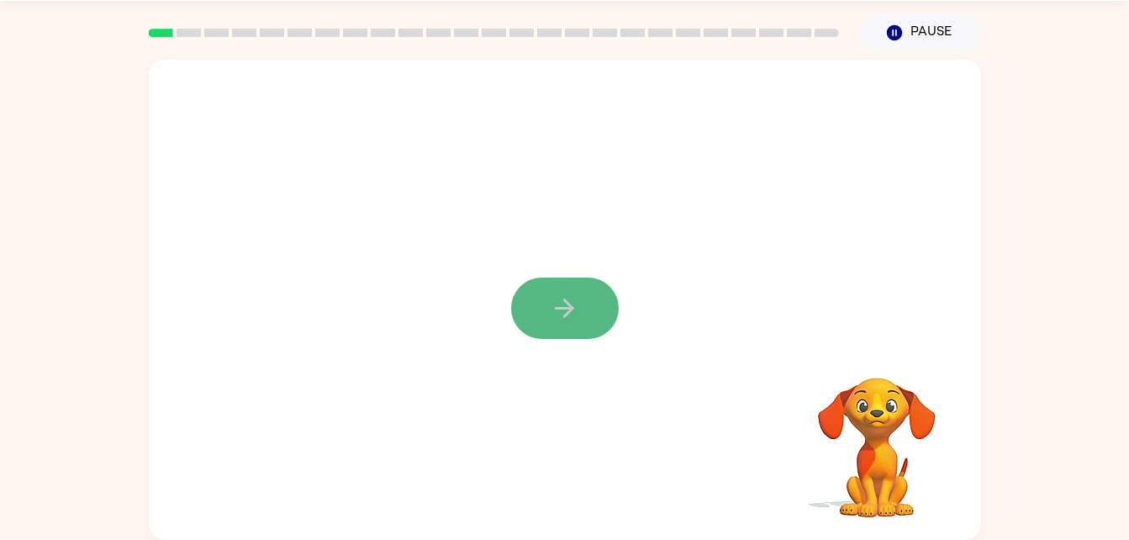
click at [581, 313] on button "button" at bounding box center [565, 308] width 108 height 61
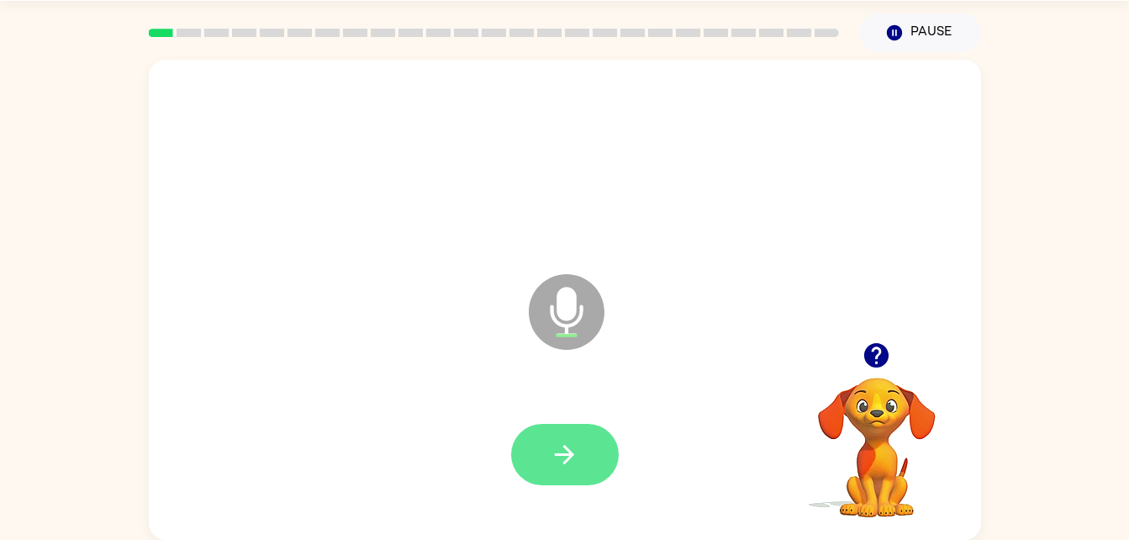
click at [573, 461] on icon "button" at bounding box center [564, 454] width 29 height 29
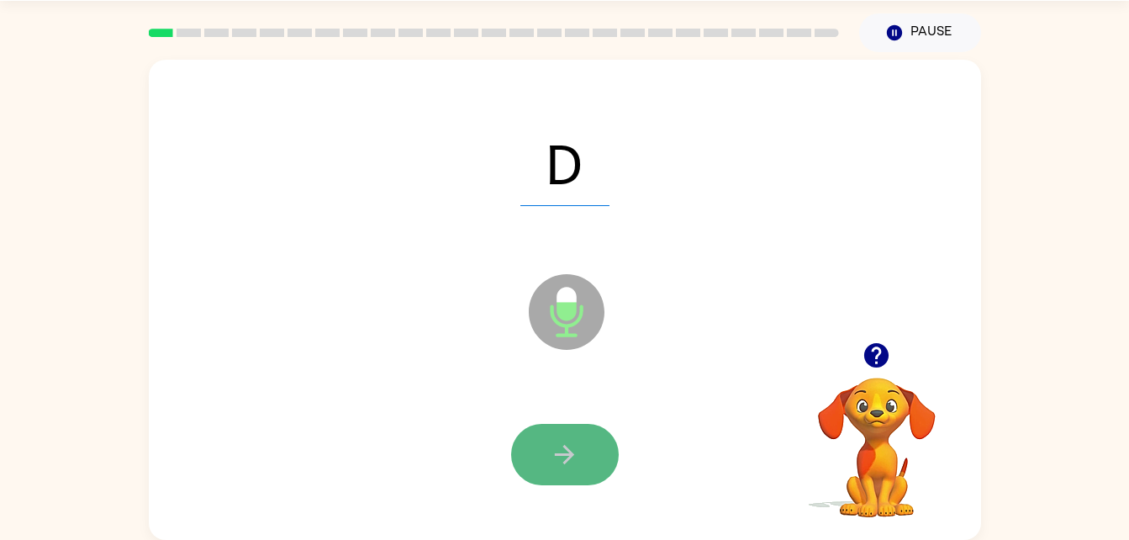
drag, startPoint x: 580, startPoint y: 458, endPoint x: 545, endPoint y: 447, distance: 37.0
click at [545, 447] on button "button" at bounding box center [565, 454] width 108 height 61
drag, startPoint x: 574, startPoint y: 449, endPoint x: 549, endPoint y: 459, distance: 27.2
click at [549, 459] on button "button" at bounding box center [565, 454] width 108 height 61
drag, startPoint x: 565, startPoint y: 456, endPoint x: 537, endPoint y: 450, distance: 29.2
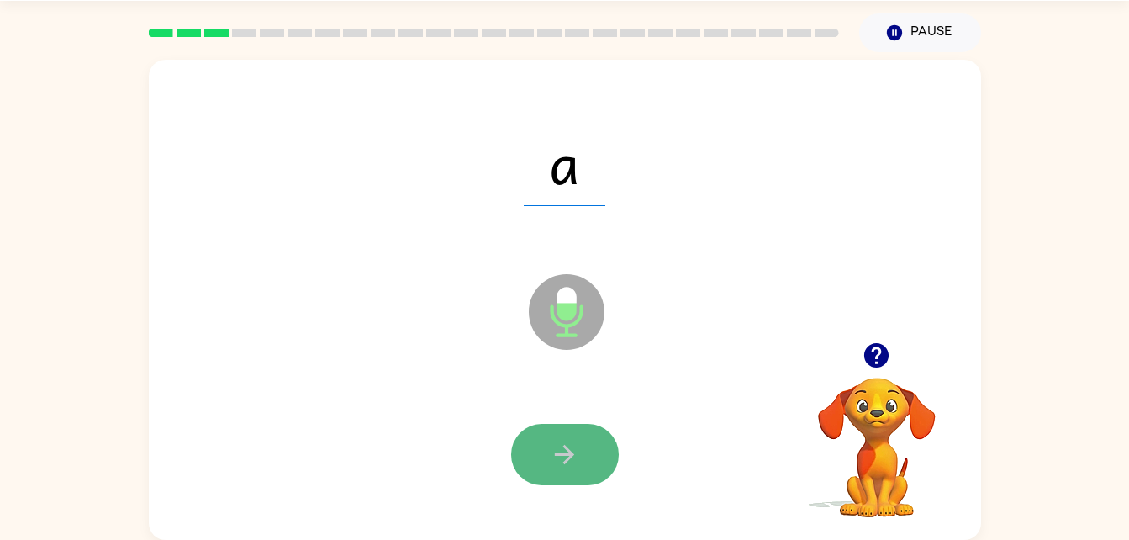
click at [537, 450] on button "button" at bounding box center [565, 454] width 108 height 61
drag, startPoint x: 566, startPoint y: 452, endPoint x: 514, endPoint y: 449, distance: 52.2
click at [514, 449] on button "button" at bounding box center [565, 454] width 108 height 61
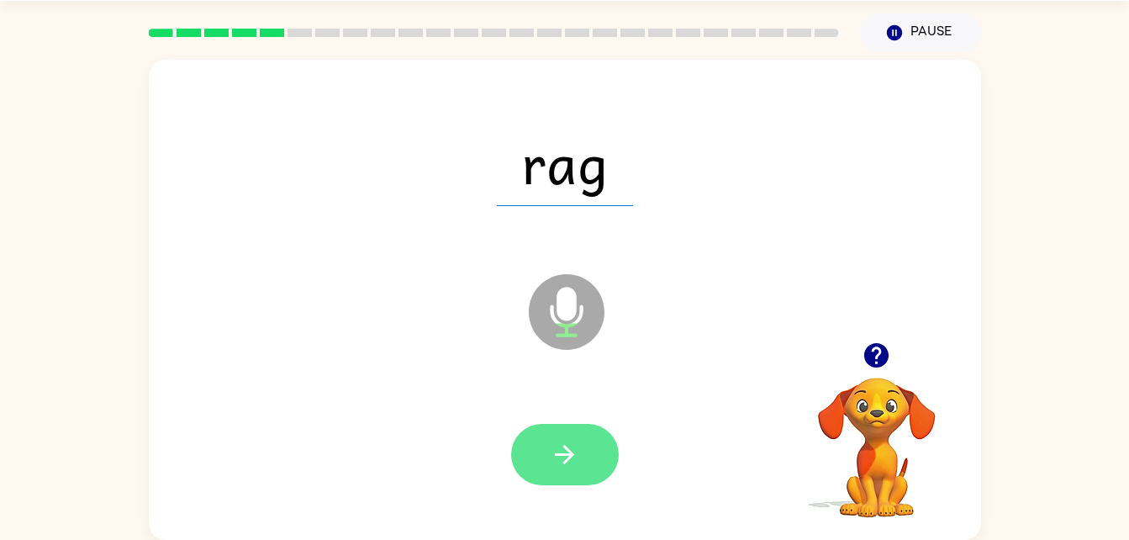
click at [526, 448] on button "button" at bounding box center [565, 454] width 108 height 61
click at [562, 454] on icon "button" at bounding box center [564, 454] width 19 height 19
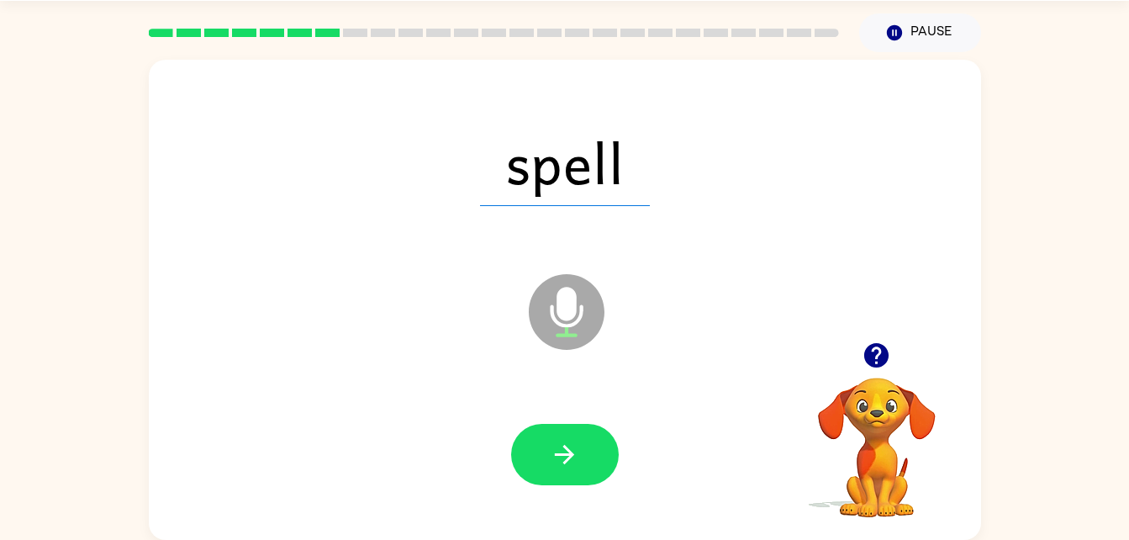
drag, startPoint x: 558, startPoint y: 451, endPoint x: 531, endPoint y: 441, distance: 29.5
click at [531, 441] on button "button" at bounding box center [565, 454] width 108 height 61
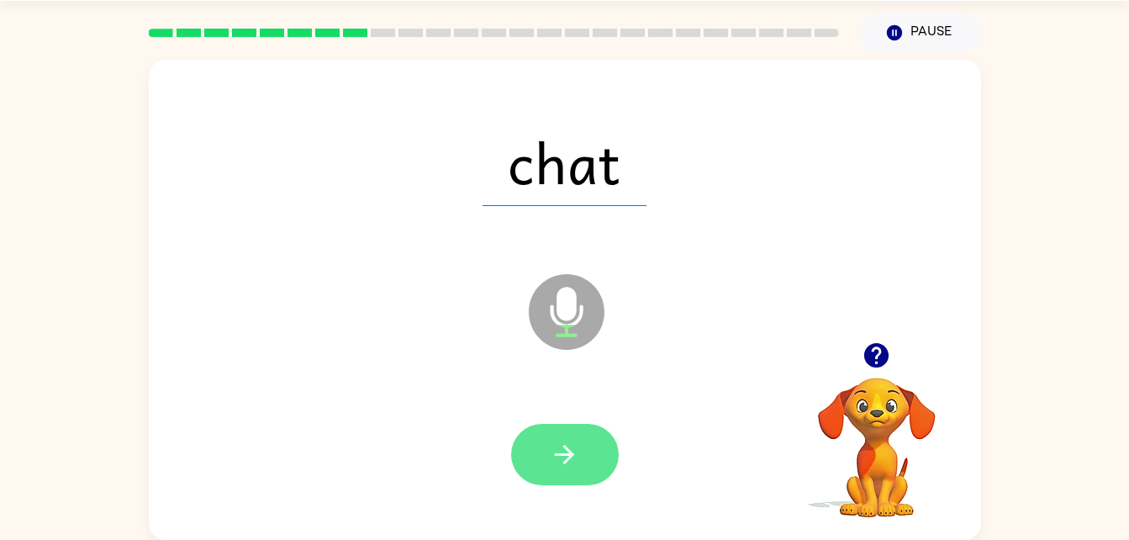
click at [540, 447] on button "button" at bounding box center [565, 454] width 108 height 61
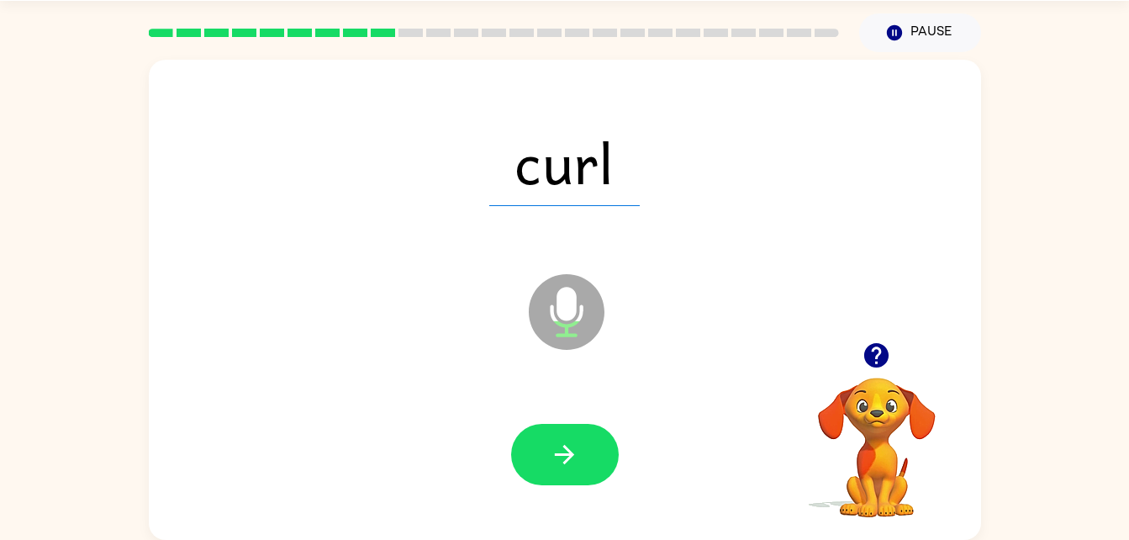
drag, startPoint x: 540, startPoint y: 447, endPoint x: 563, endPoint y: 453, distance: 24.5
click at [563, 453] on icon "button" at bounding box center [564, 454] width 19 height 19
drag, startPoint x: 562, startPoint y: 451, endPoint x: 553, endPoint y: 452, distance: 8.5
click at [553, 452] on icon "button" at bounding box center [564, 454] width 29 height 29
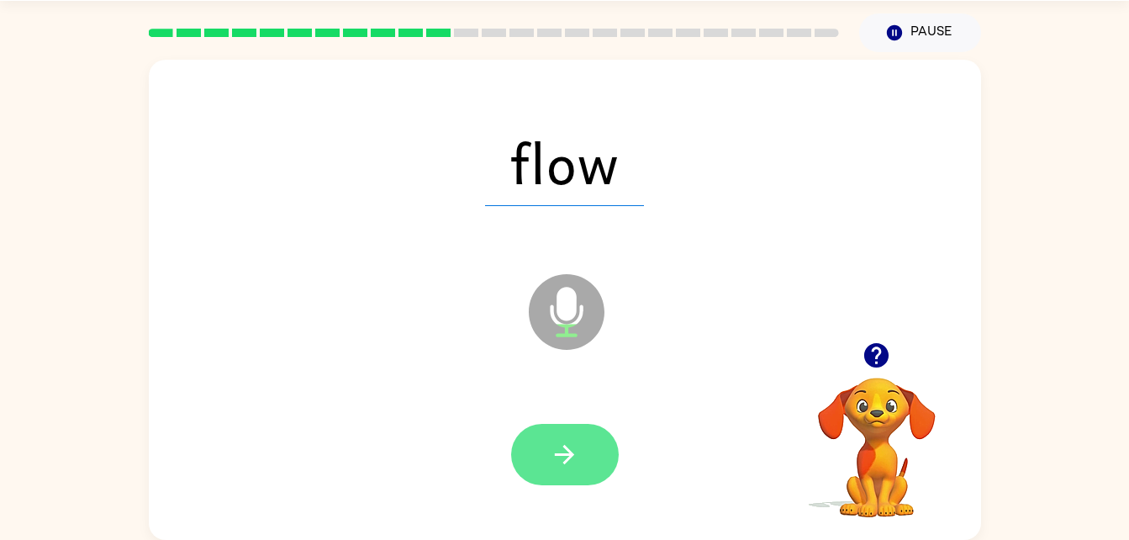
click at [537, 446] on button "button" at bounding box center [565, 454] width 108 height 61
click at [560, 455] on icon "button" at bounding box center [564, 454] width 19 height 19
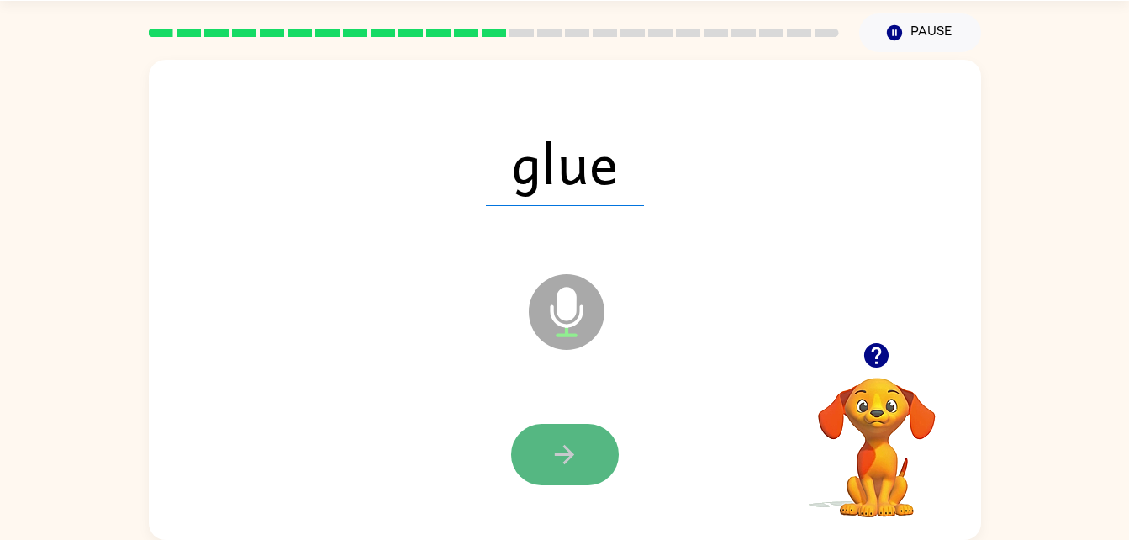
click at [529, 449] on button "button" at bounding box center [565, 454] width 108 height 61
click at [589, 446] on button "button" at bounding box center [565, 454] width 108 height 61
click at [528, 444] on button "button" at bounding box center [565, 454] width 108 height 61
click at [579, 435] on button "button" at bounding box center [565, 454] width 108 height 61
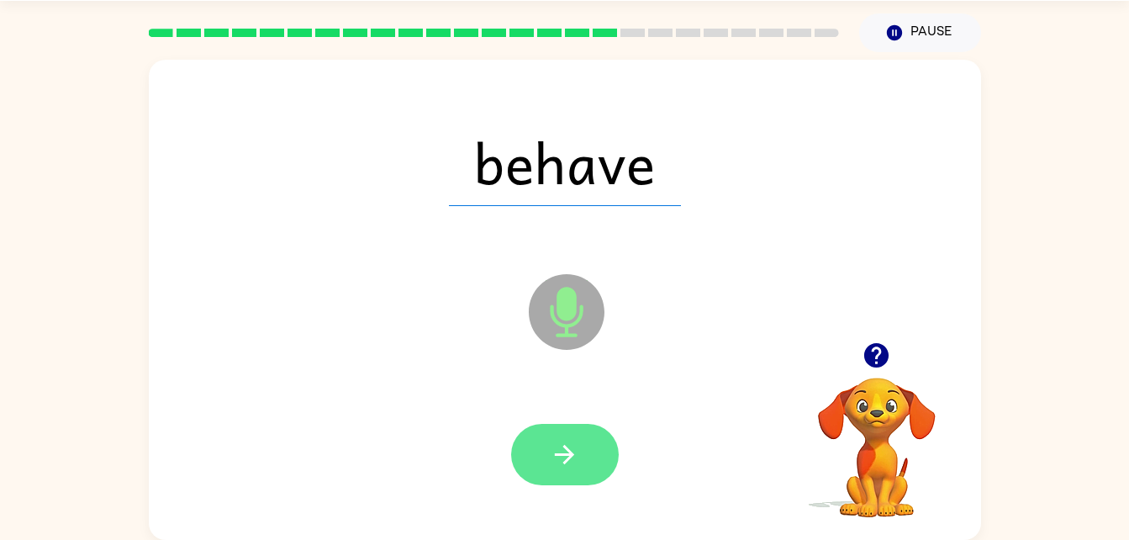
click at [558, 454] on icon "button" at bounding box center [564, 454] width 19 height 19
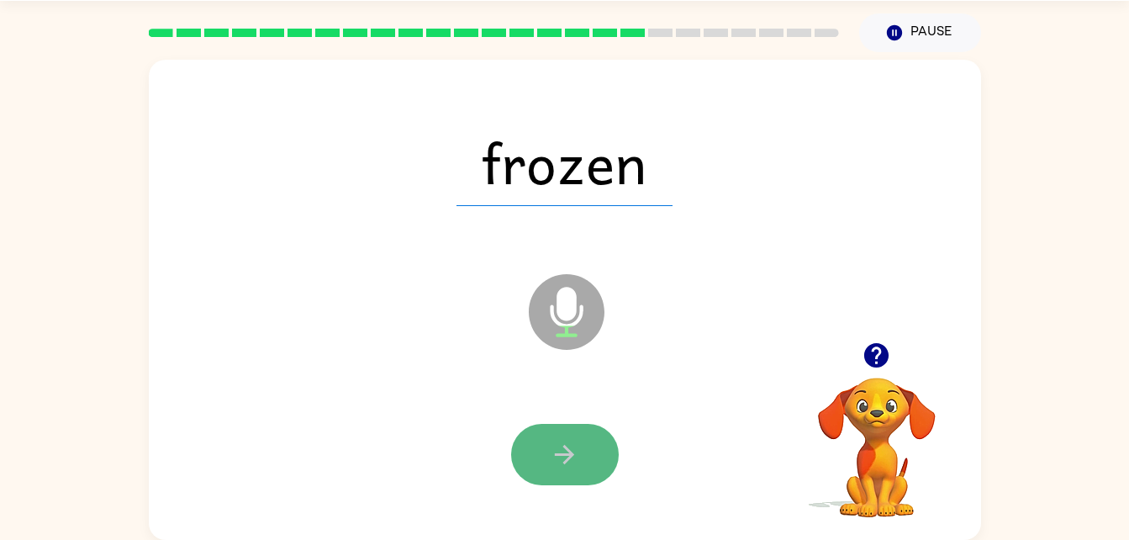
drag, startPoint x: 558, startPoint y: 454, endPoint x: 532, endPoint y: 447, distance: 27.1
click at [532, 447] on button "button" at bounding box center [565, 454] width 108 height 61
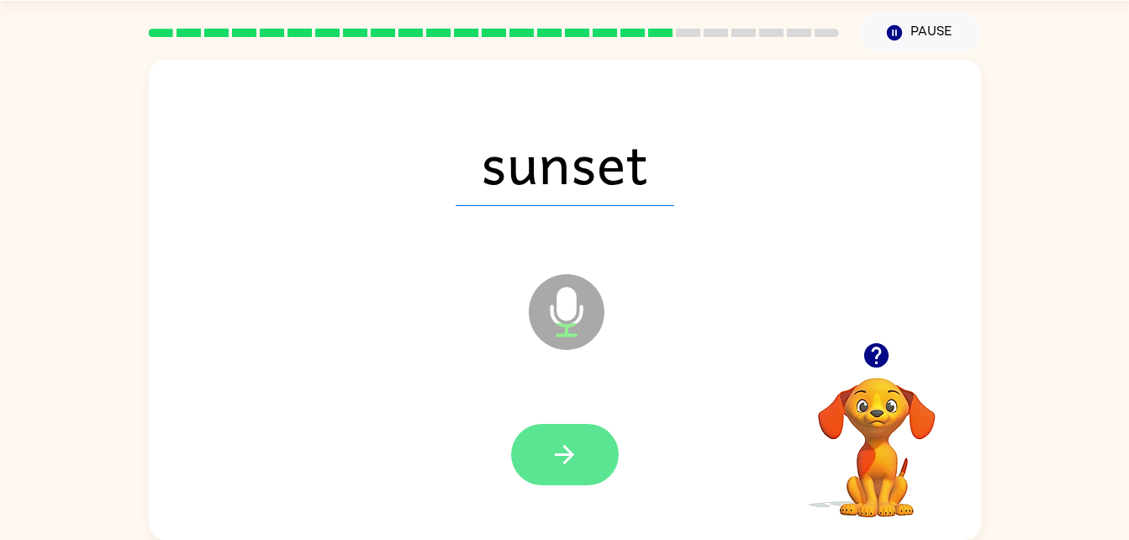
click at [561, 449] on icon "button" at bounding box center [564, 454] width 29 height 29
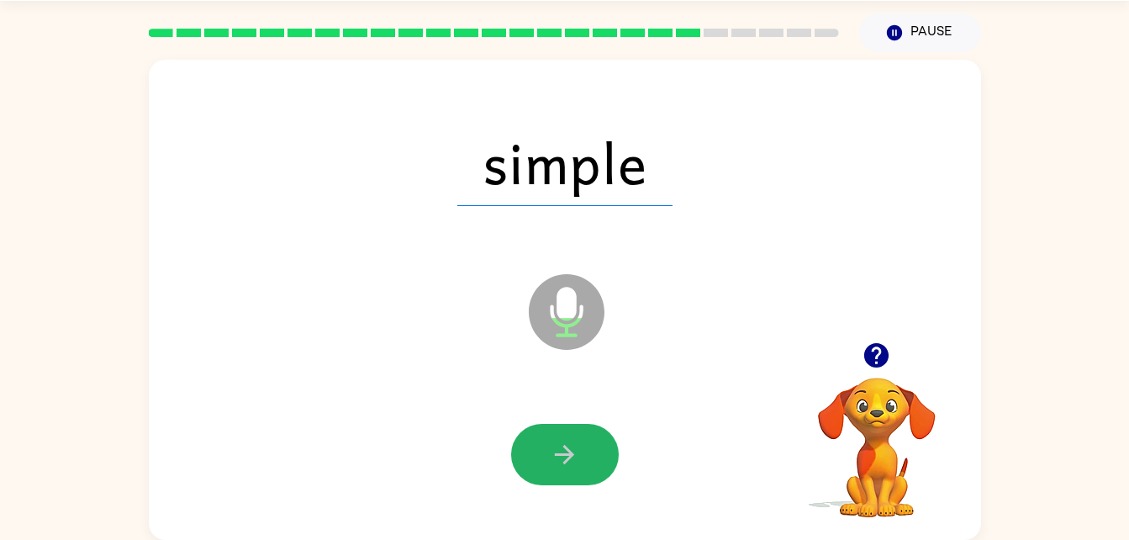
click at [536, 448] on button "button" at bounding box center [565, 454] width 108 height 61
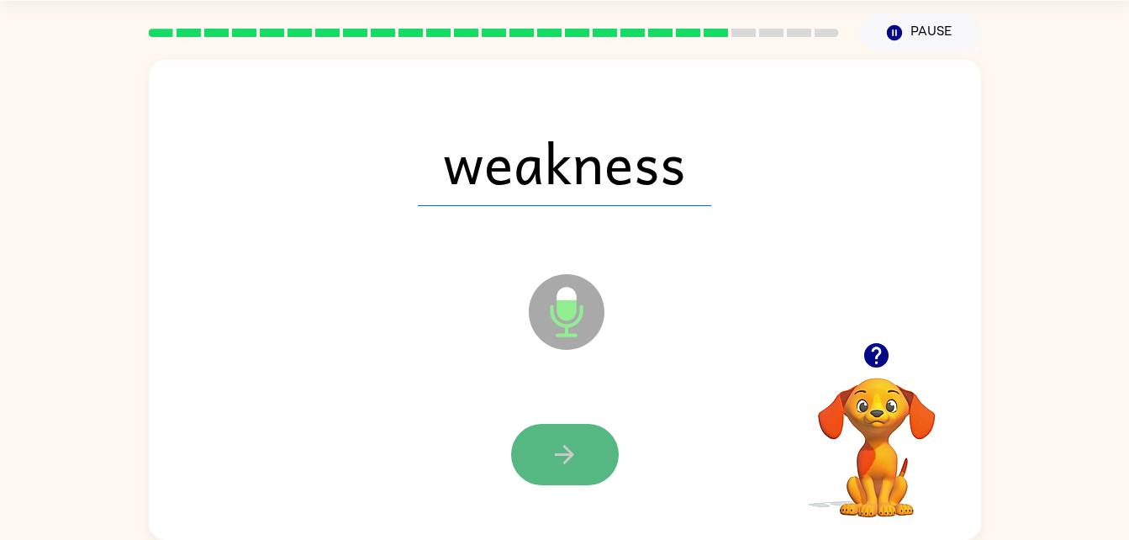
click at [558, 440] on icon "button" at bounding box center [564, 454] width 29 height 29
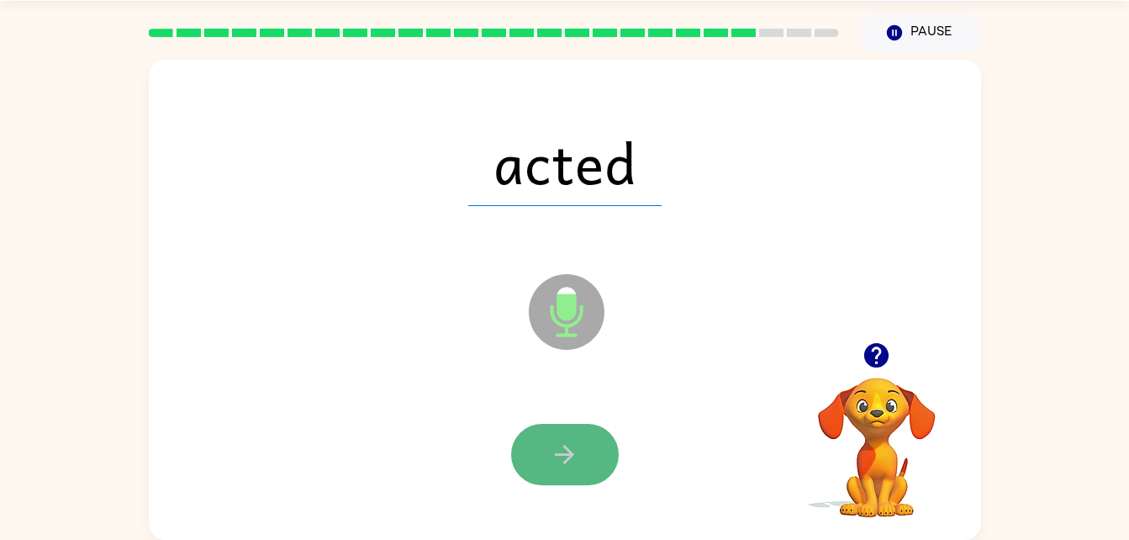
click at [534, 447] on button "button" at bounding box center [565, 454] width 108 height 61
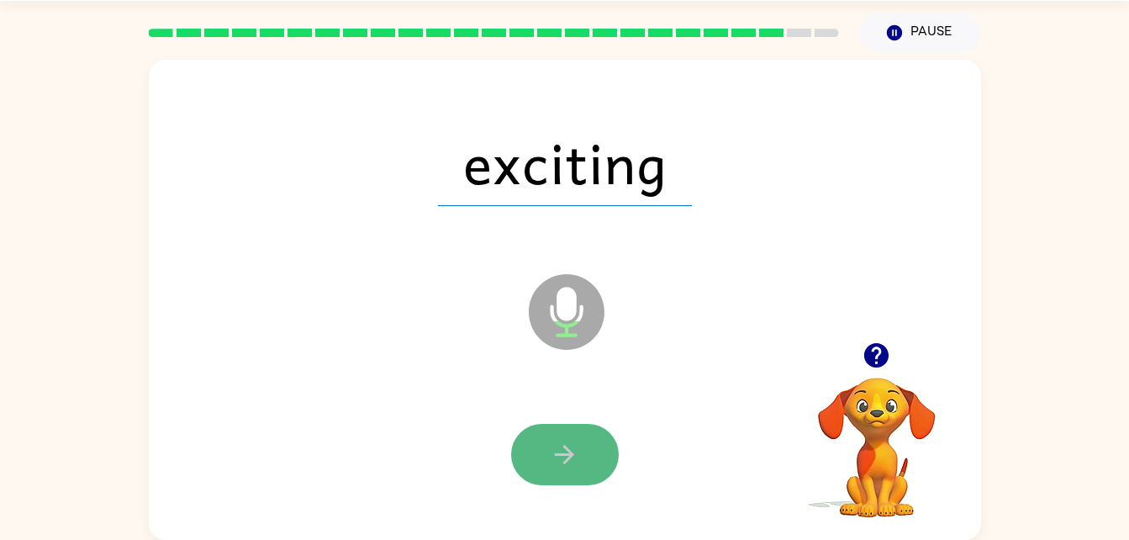
drag, startPoint x: 563, startPoint y: 452, endPoint x: 537, endPoint y: 449, distance: 26.2
click at [537, 449] on button "button" at bounding box center [565, 454] width 108 height 61
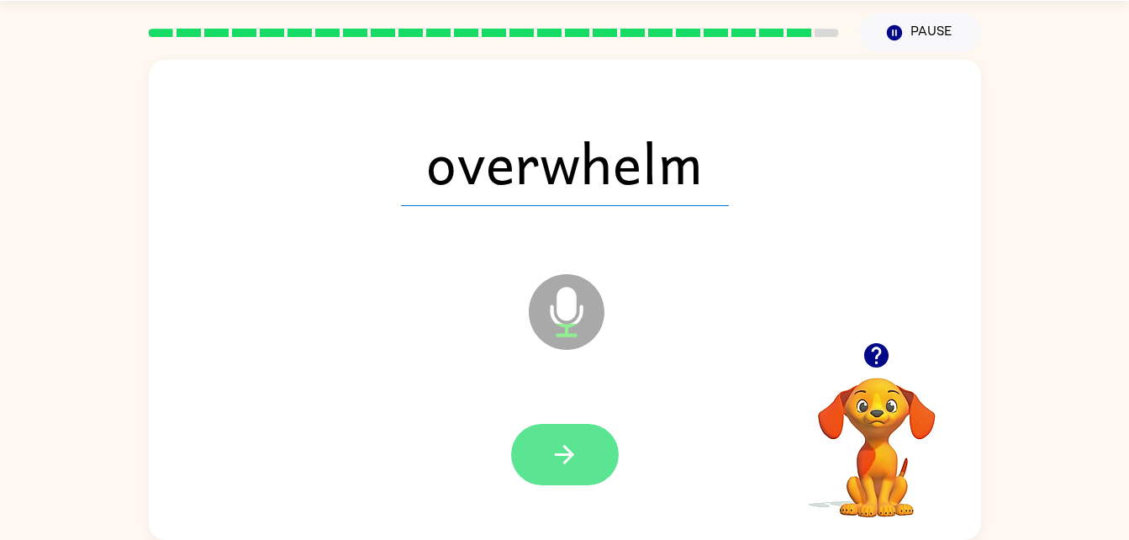
click at [572, 448] on icon "button" at bounding box center [564, 454] width 29 height 29
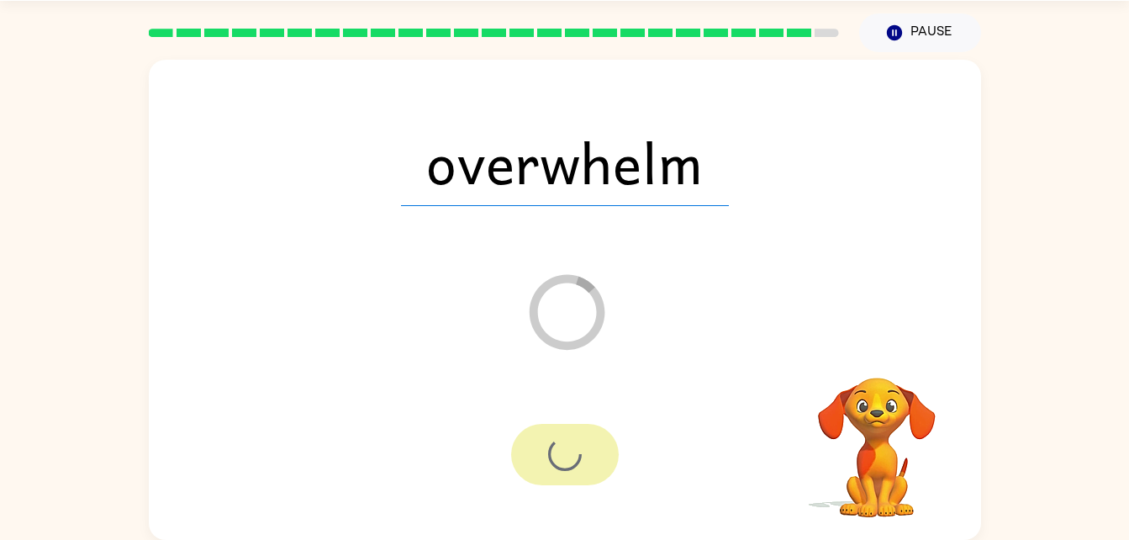
scroll to position [21, 0]
